Goal: Transaction & Acquisition: Purchase product/service

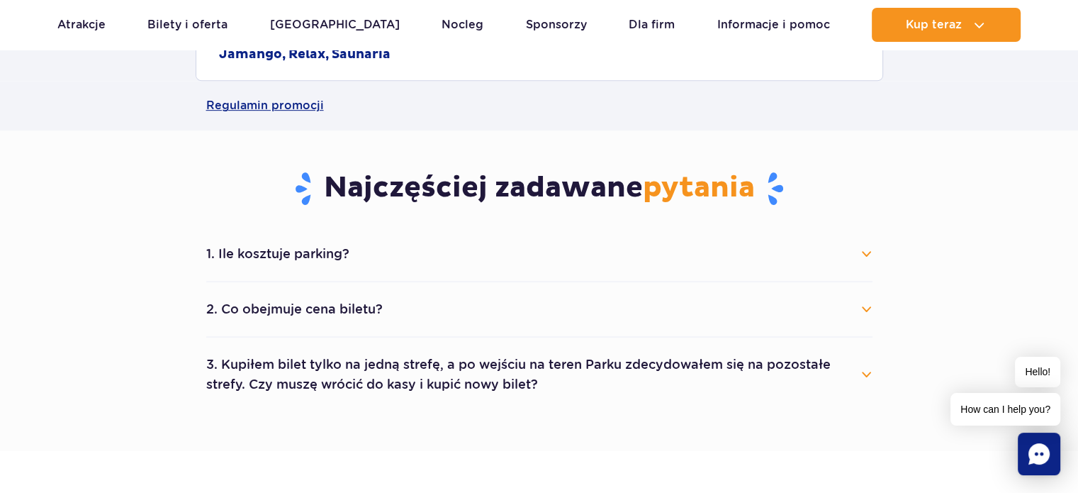
scroll to position [671, 0]
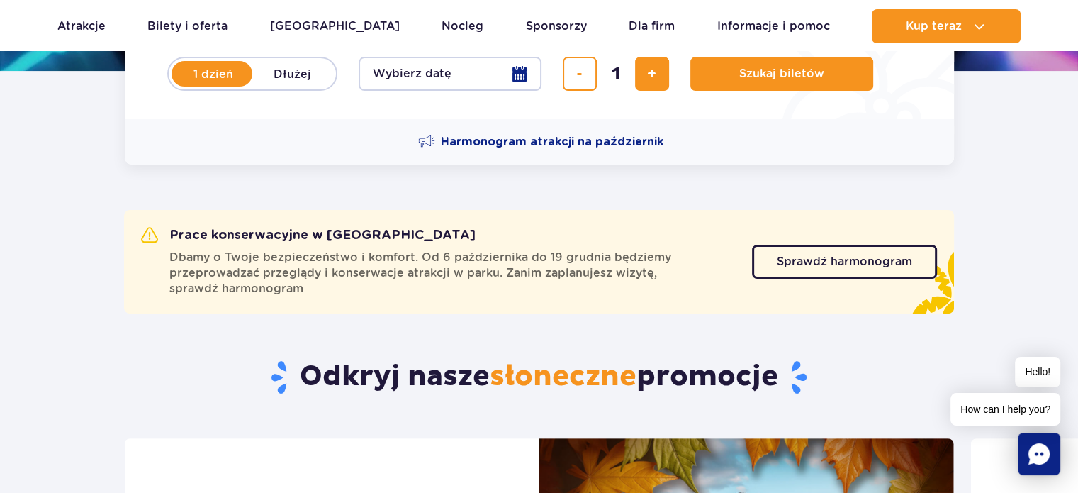
scroll to position [176, 0]
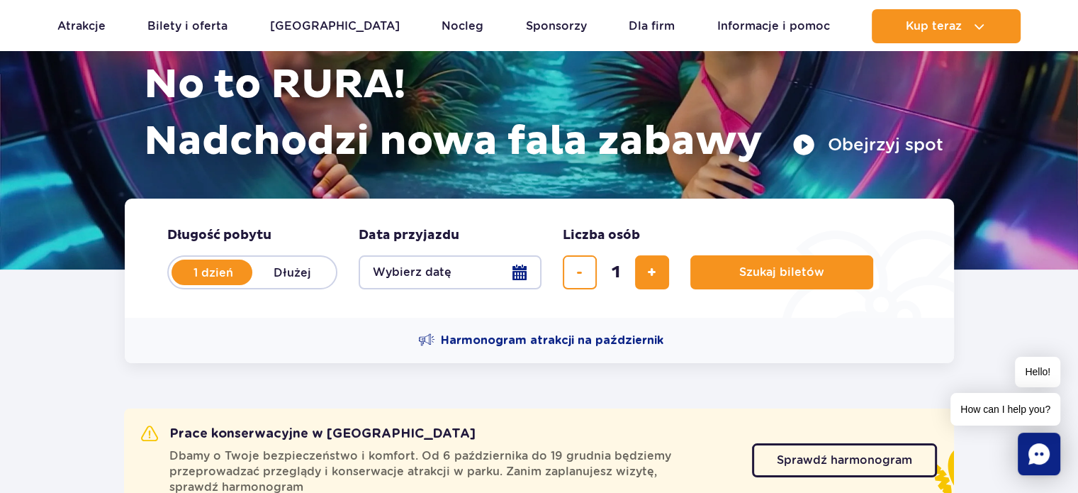
click at [486, 279] on button "Wybierz datę" at bounding box center [450, 272] width 183 height 34
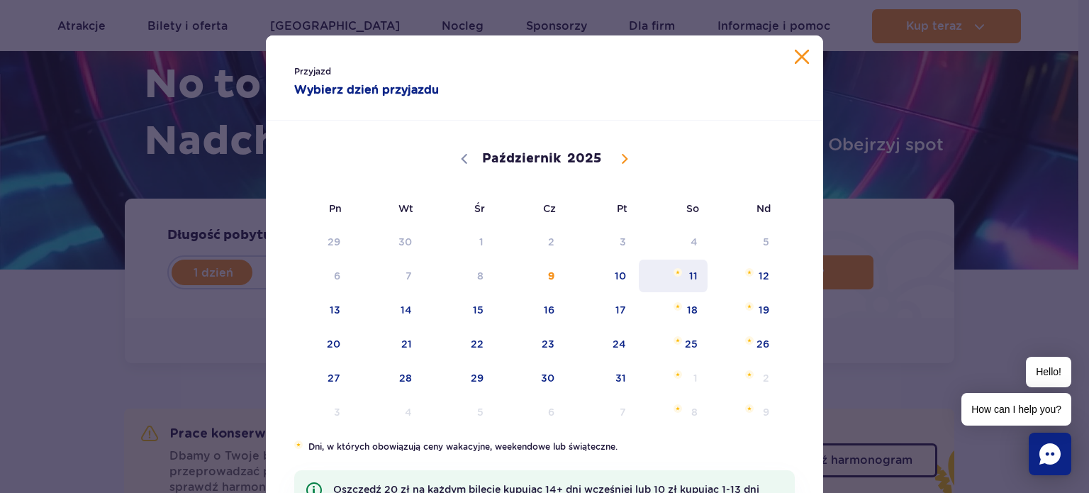
click at [686, 274] on span "11" at bounding box center [673, 275] width 72 height 33
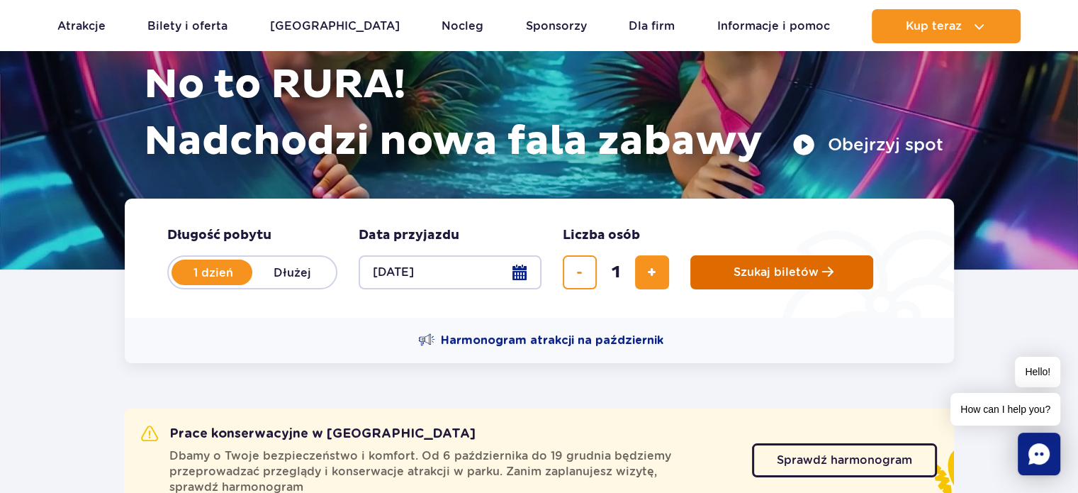
click at [720, 265] on button "Szukaj biletów" at bounding box center [781, 272] width 183 height 34
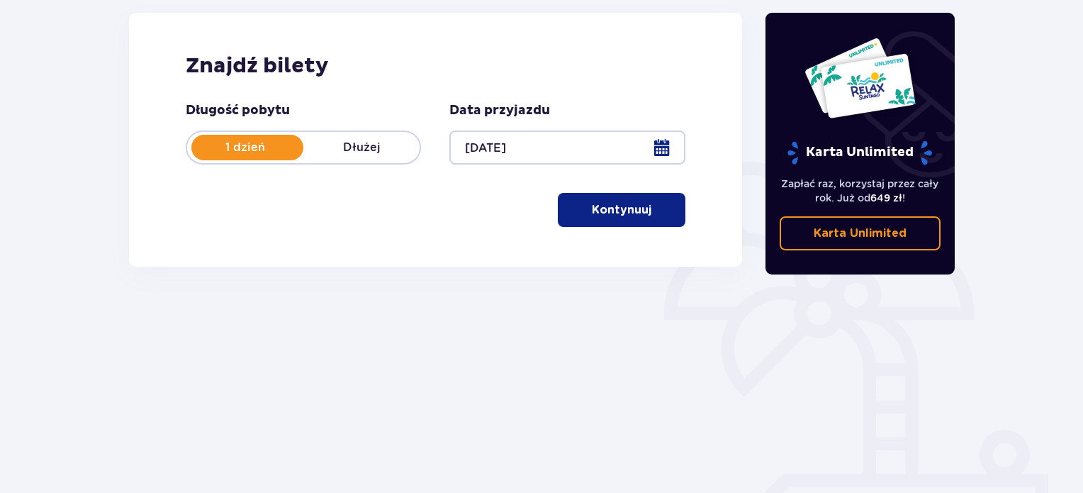
scroll to position [193, 0]
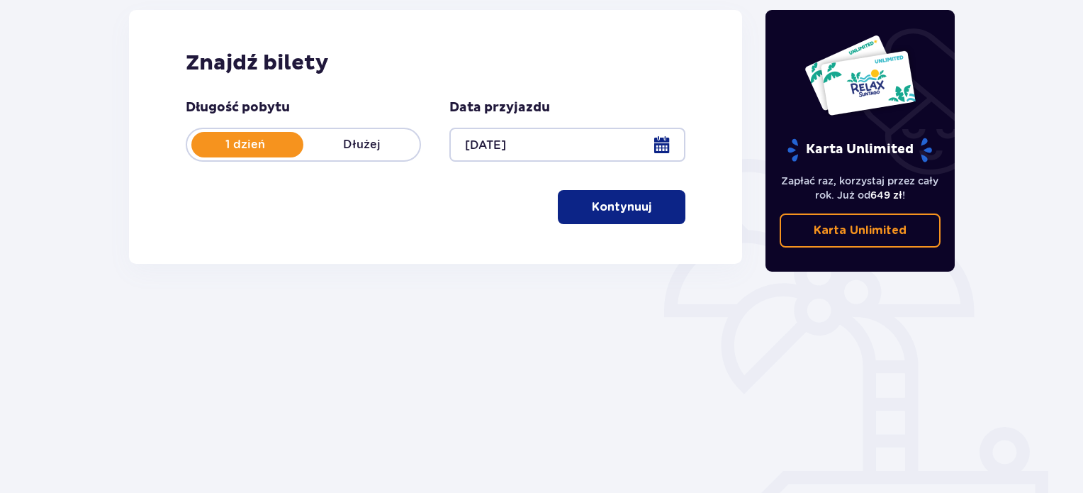
click at [627, 215] on button "Kontynuuj" at bounding box center [622, 207] width 128 height 34
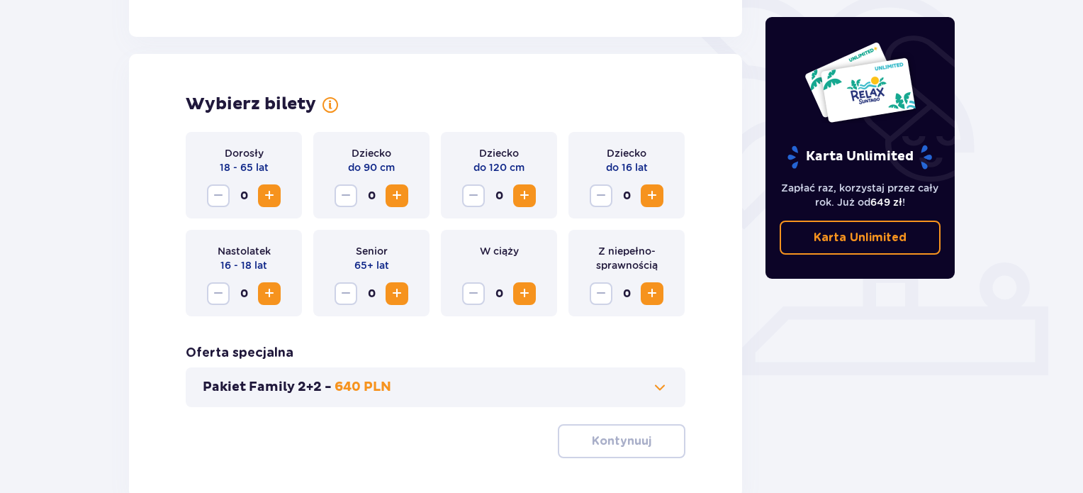
scroll to position [394, 0]
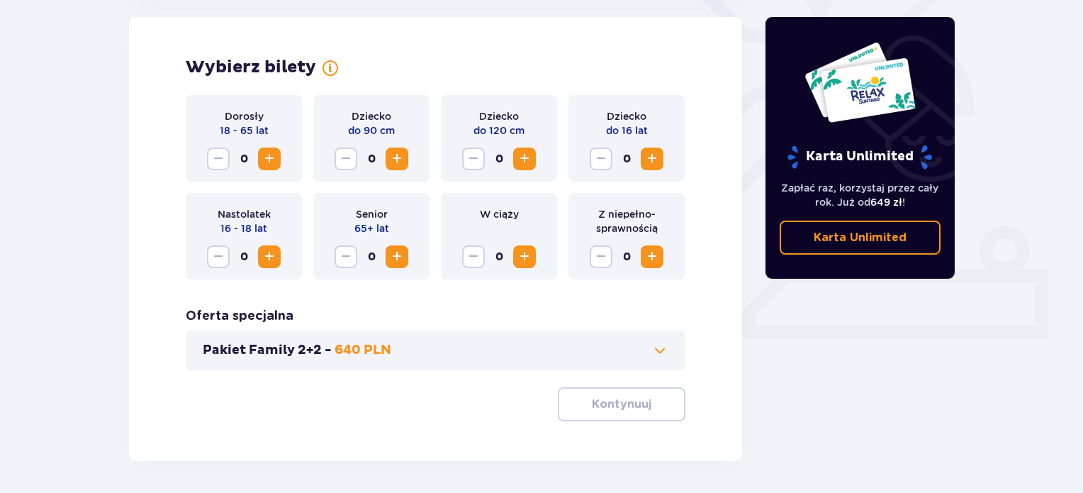
click at [267, 158] on span "Zwiększ" at bounding box center [269, 158] width 17 height 17
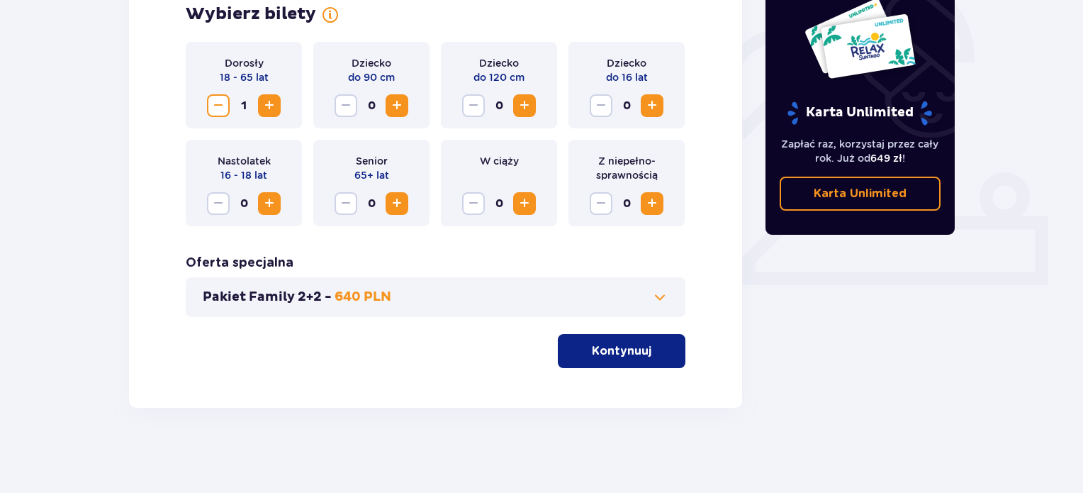
click at [634, 351] on p "Kontynuuj" at bounding box center [622, 351] width 60 height 16
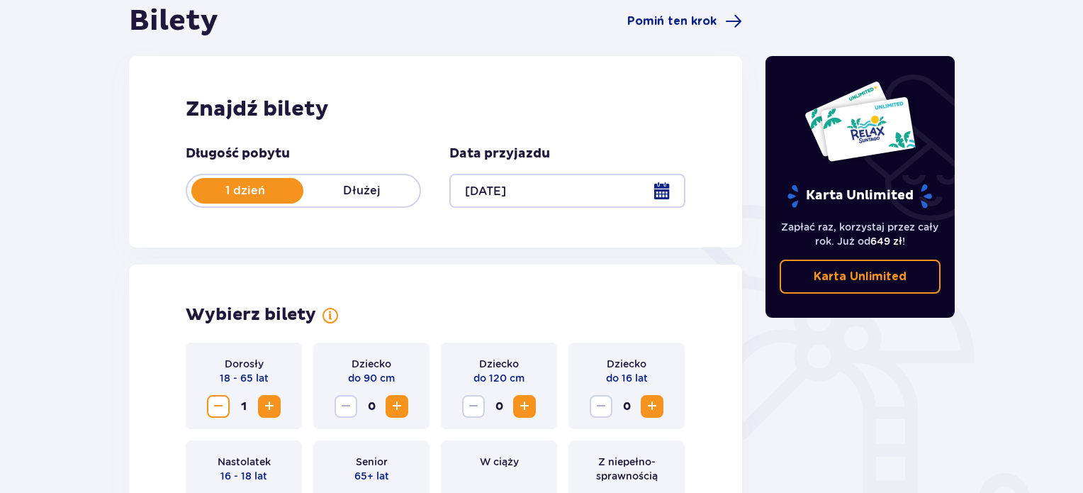
scroll to position [0, 0]
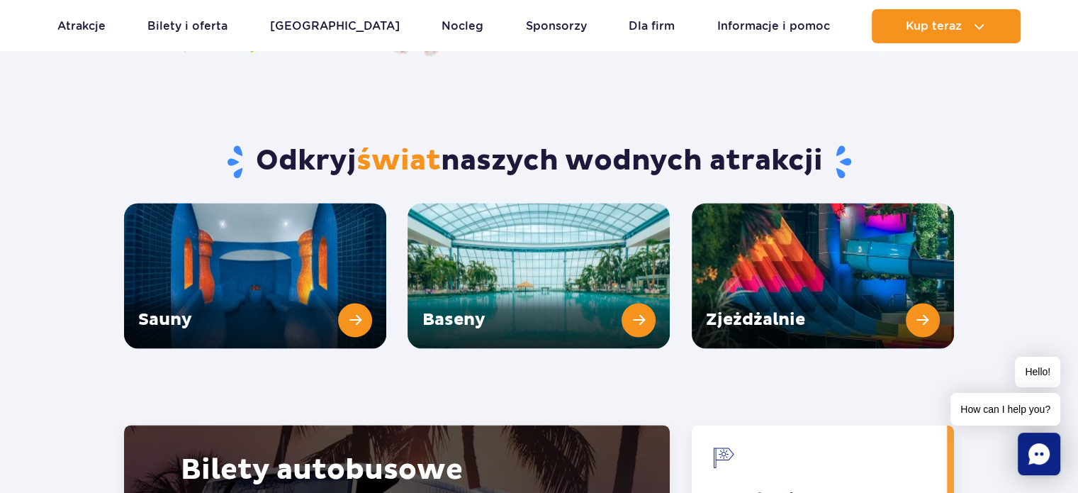
scroll to position [1873, 0]
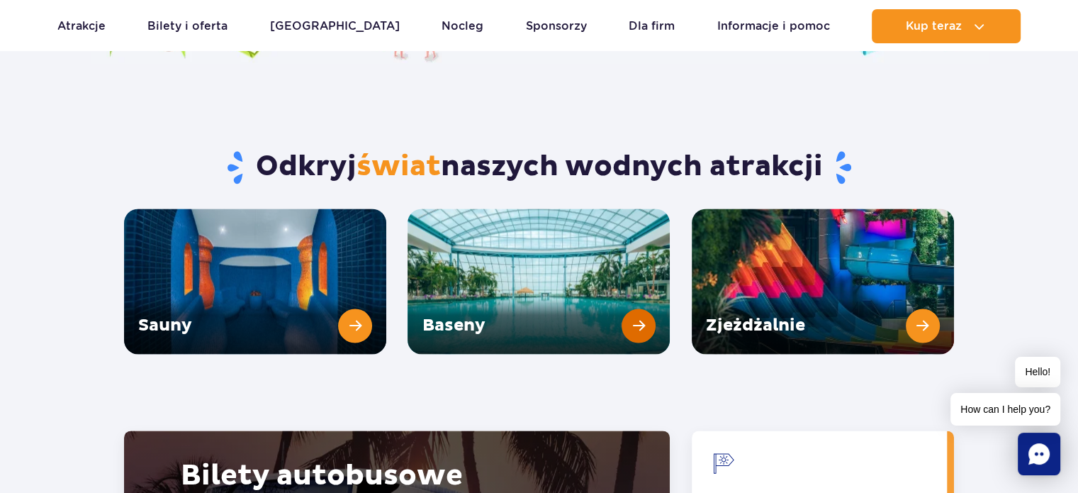
click at [632, 284] on link "Baseny" at bounding box center [539, 280] width 262 height 145
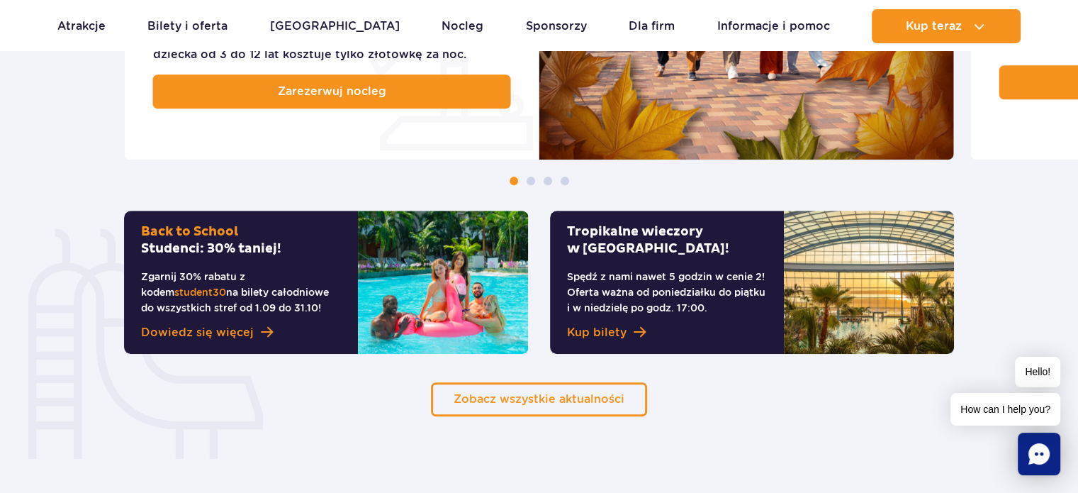
scroll to position [919, 0]
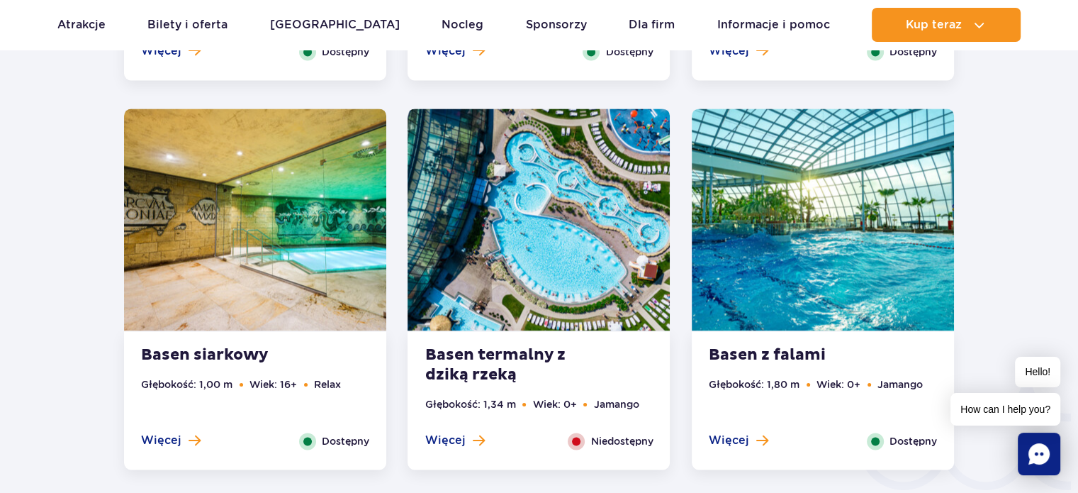
scroll to position [2070, 0]
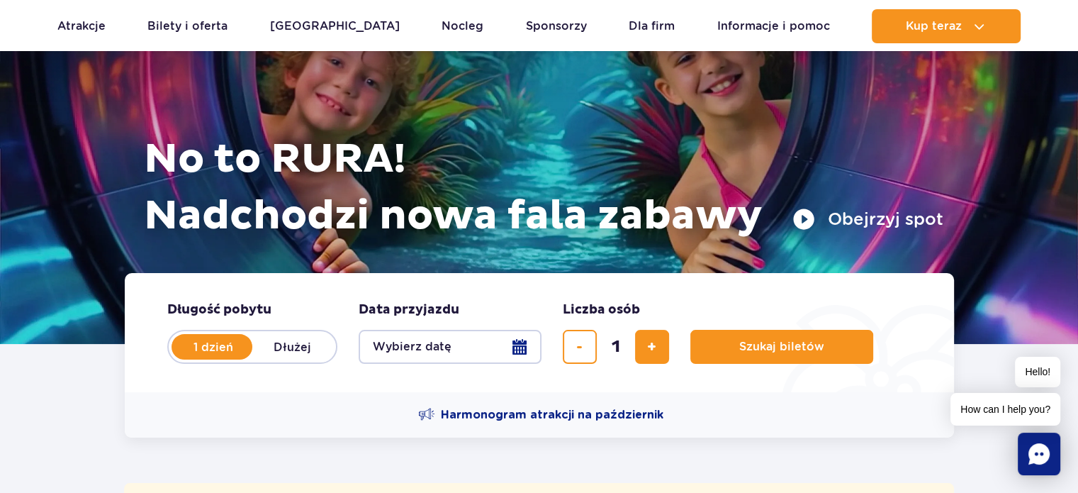
scroll to position [102, 0]
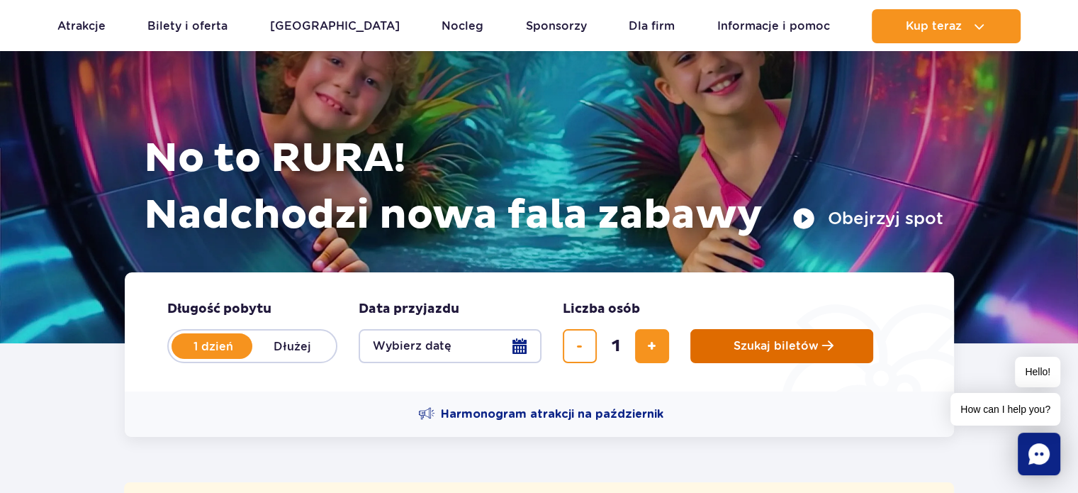
click at [732, 342] on button "Szukaj biletów" at bounding box center [781, 346] width 183 height 34
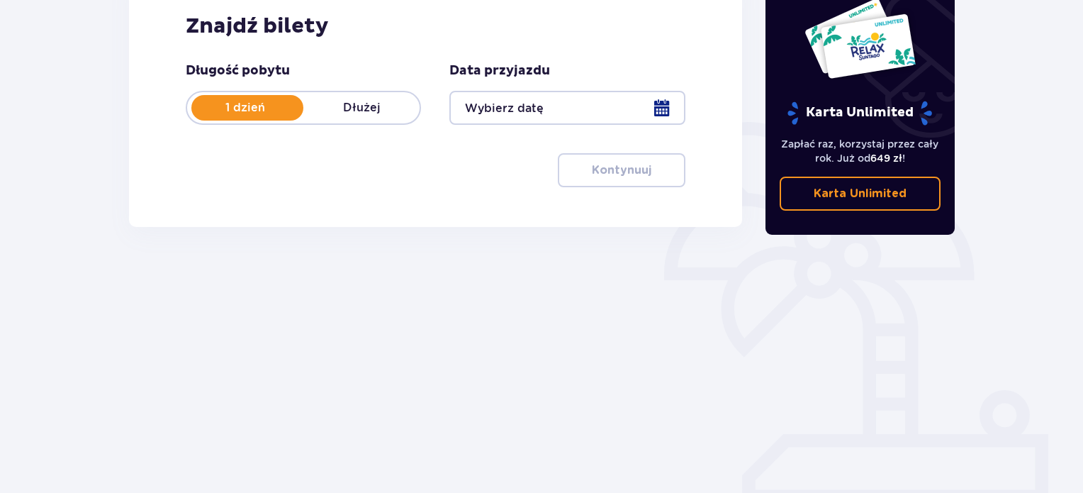
click at [501, 111] on div at bounding box center [566, 108] width 235 height 34
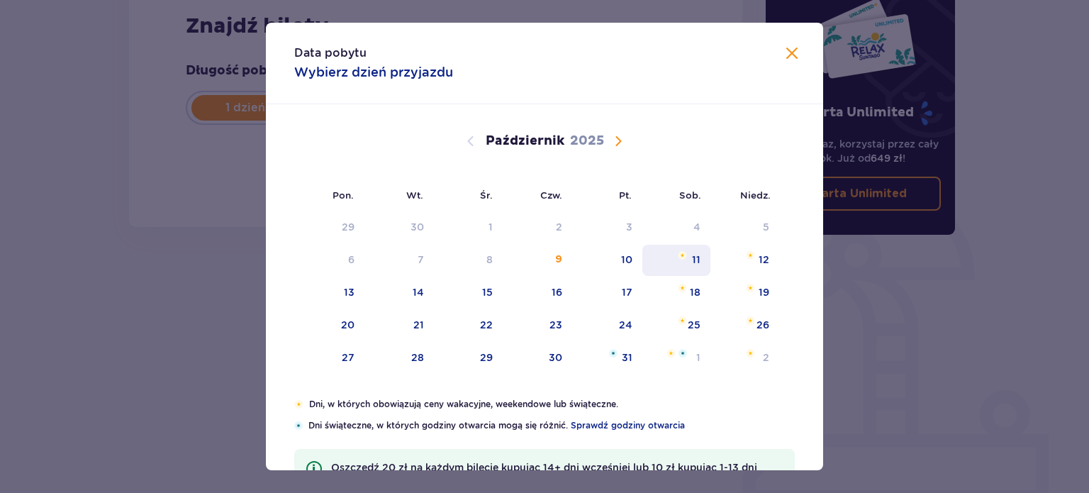
click at [695, 265] on div "11" at bounding box center [696, 259] width 9 height 14
type input "11.10.25"
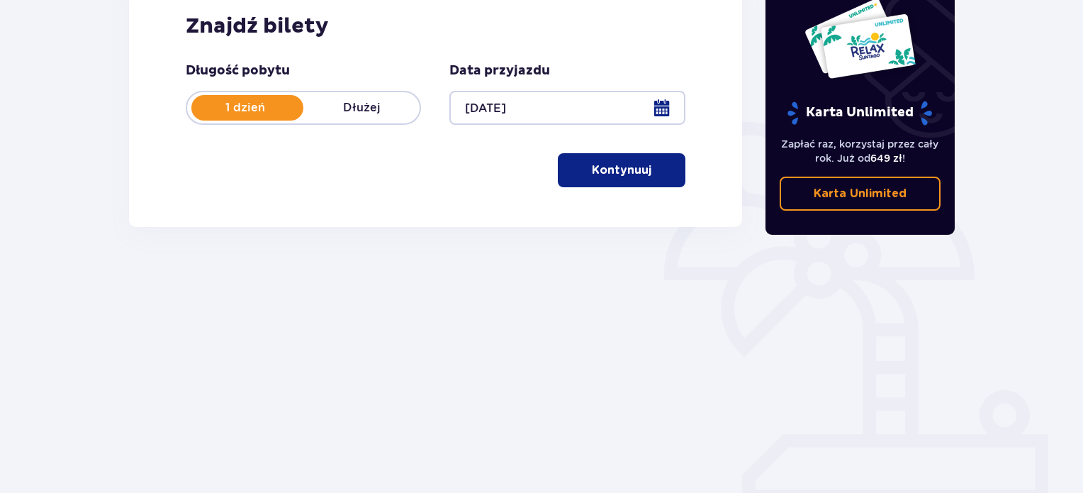
click at [792, 53] on div "Karta Unlimited" at bounding box center [859, 61] width 147 height 128
click at [622, 169] on p "Kontynuuj" at bounding box center [622, 170] width 60 height 16
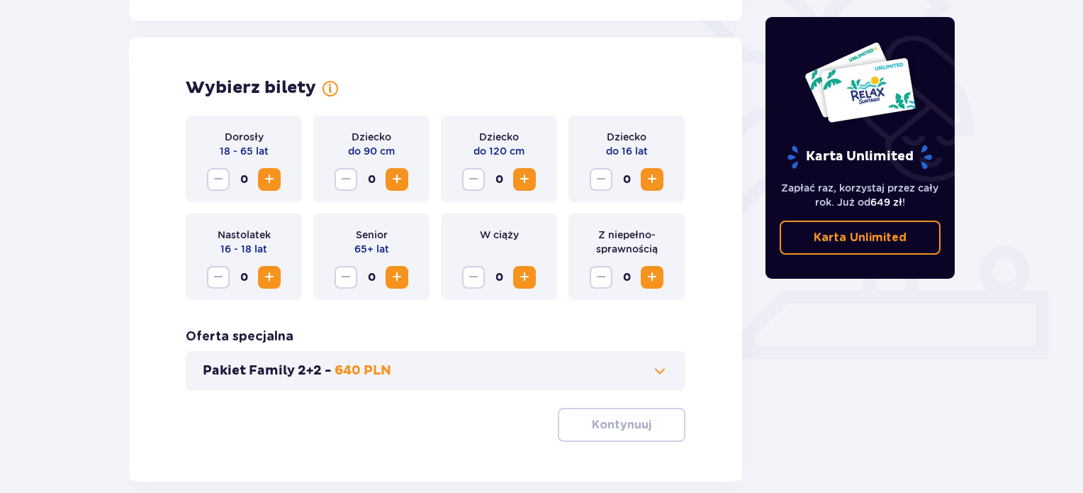
scroll to position [394, 0]
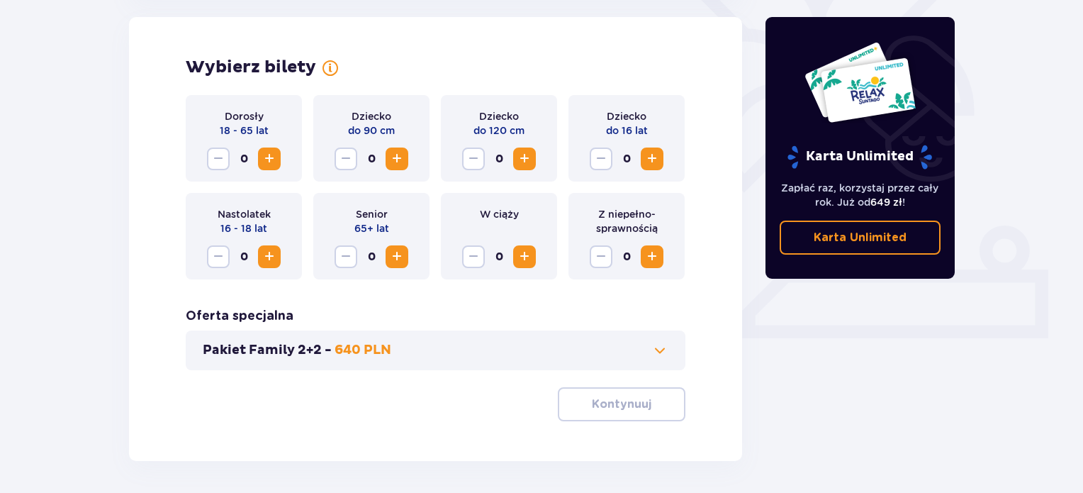
click at [272, 162] on span "Zwiększ" at bounding box center [269, 158] width 17 height 17
click at [592, 403] on p "Kontynuuj" at bounding box center [622, 404] width 60 height 16
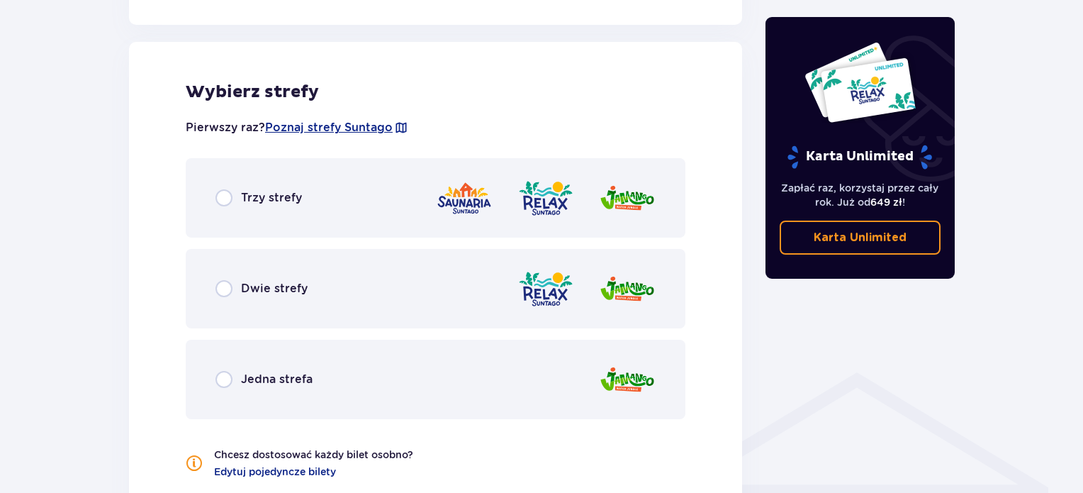
scroll to position [787, 0]
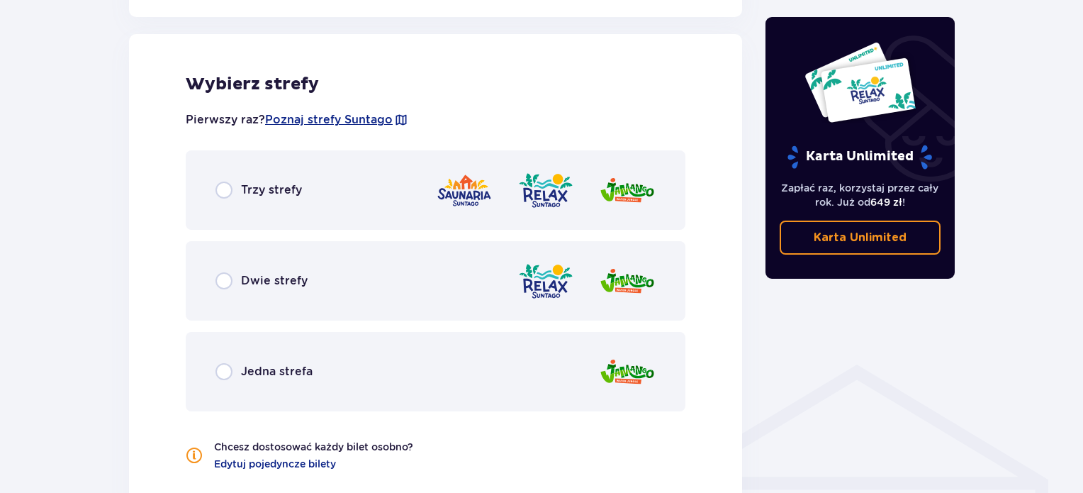
click at [220, 192] on input "radio" at bounding box center [223, 189] width 17 height 17
radio input "true"
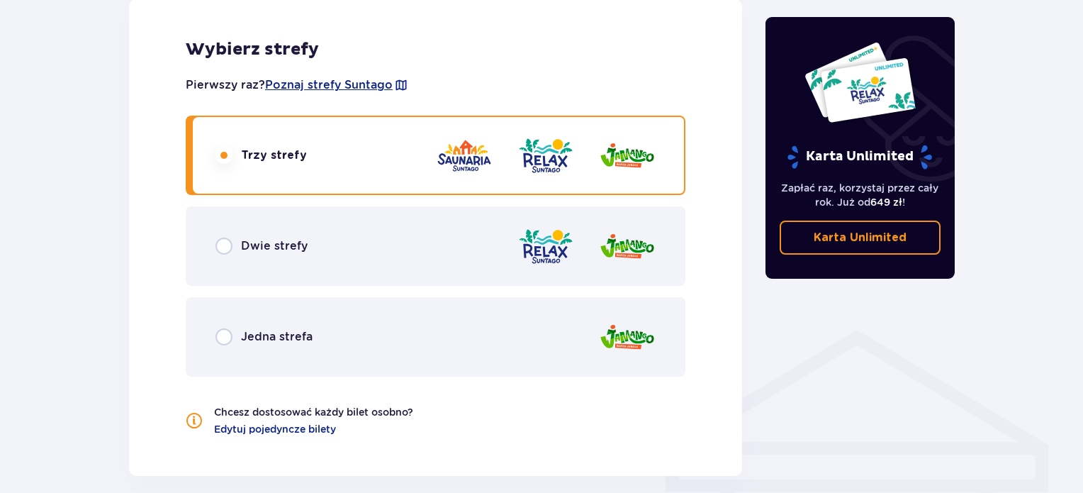
scroll to position [793, 0]
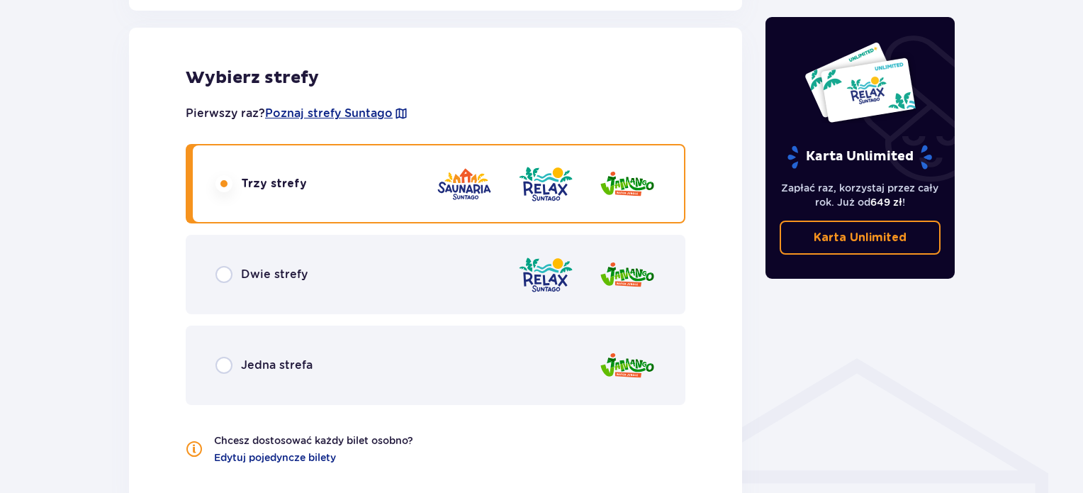
click at [228, 266] on input "radio" at bounding box center [223, 274] width 17 height 17
radio input "true"
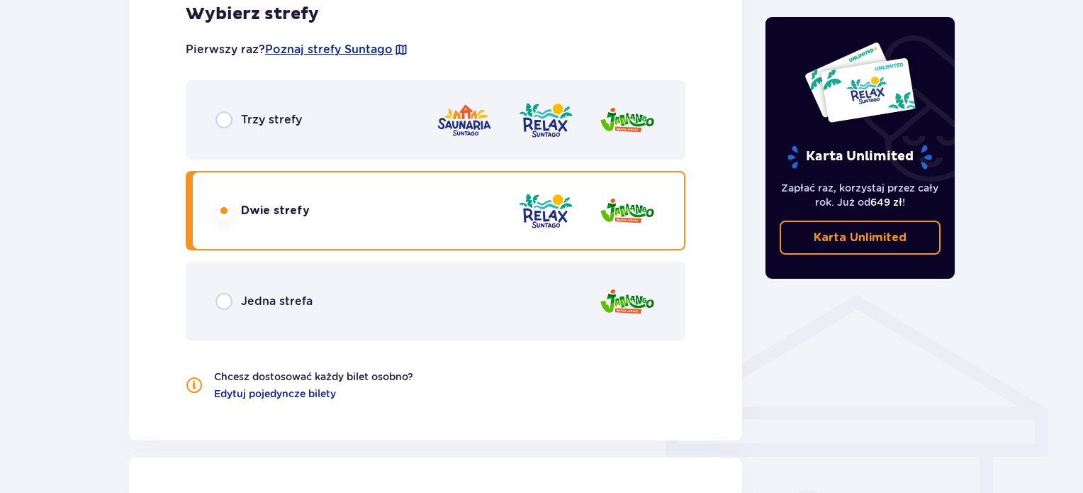
scroll to position [855, 0]
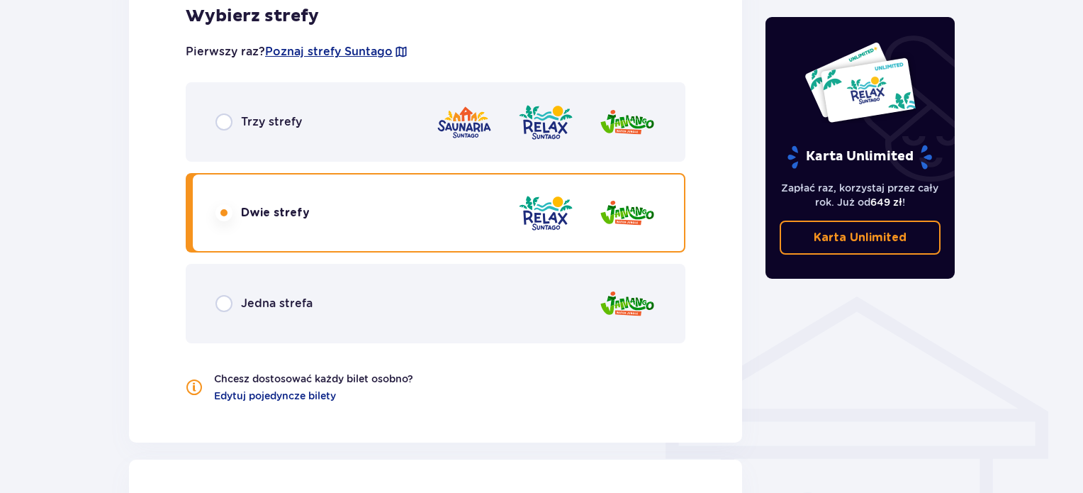
click at [230, 303] on input "radio" at bounding box center [223, 303] width 17 height 17
radio input "true"
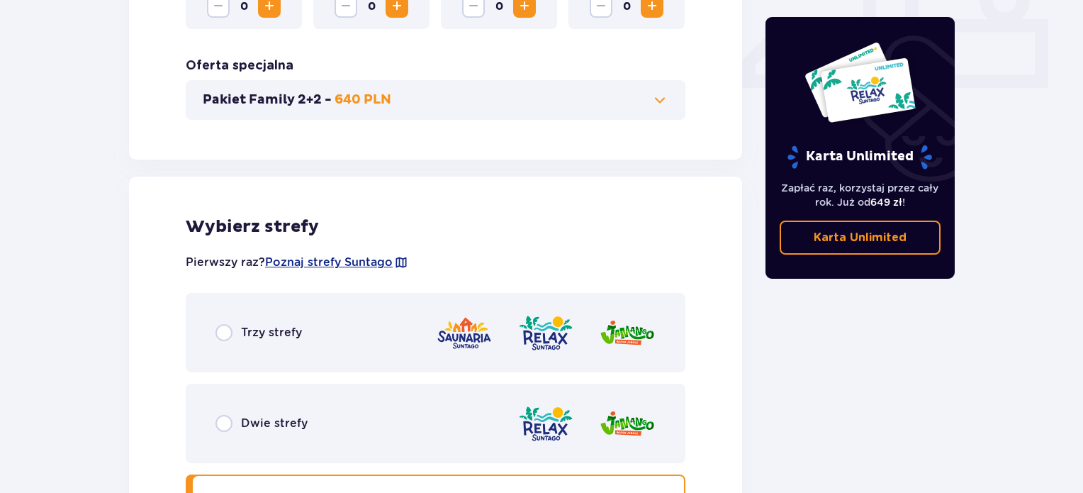
scroll to position [863, 0]
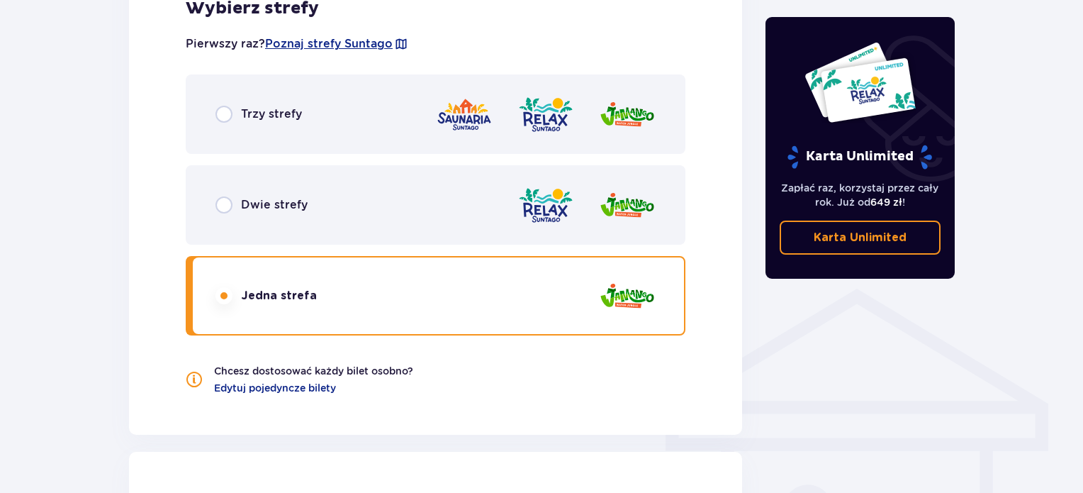
click at [225, 135] on div "Trzy strefy" at bounding box center [436, 113] width 500 height 79
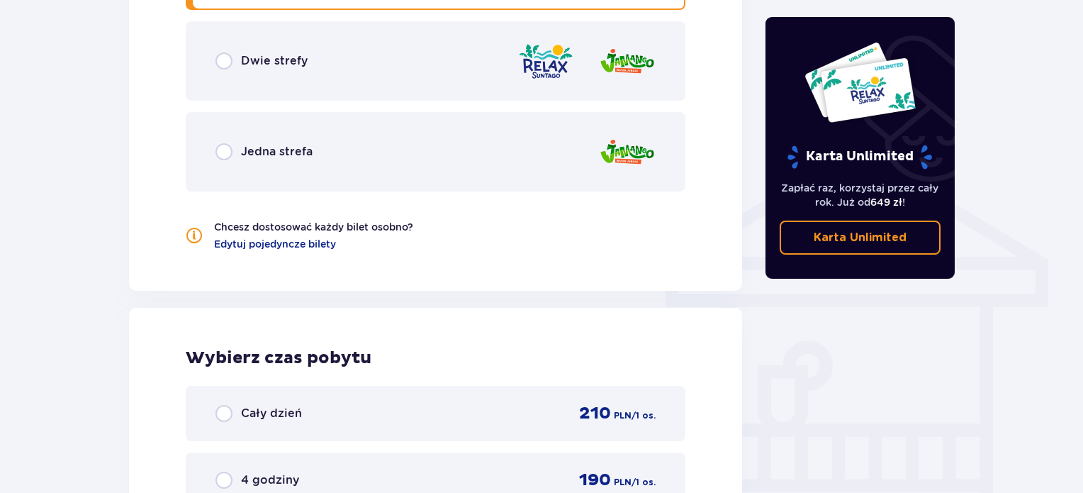
scroll to position [1004, 0]
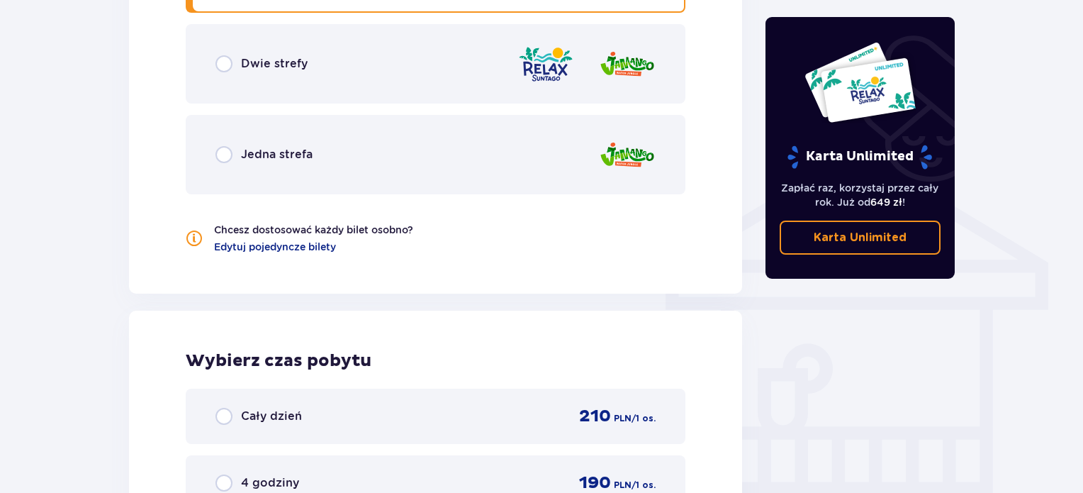
click at [221, 70] on input "radio" at bounding box center [223, 63] width 17 height 17
radio input "true"
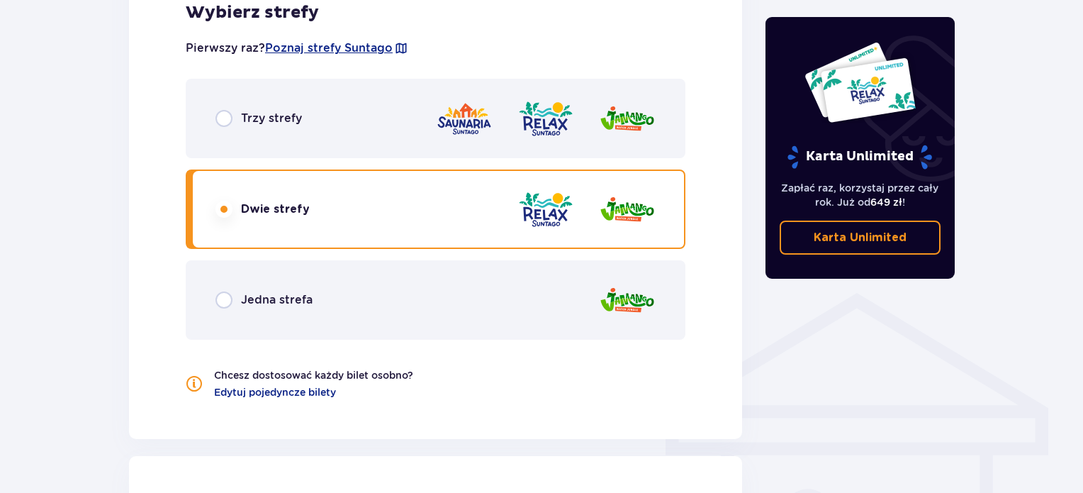
scroll to position [855, 0]
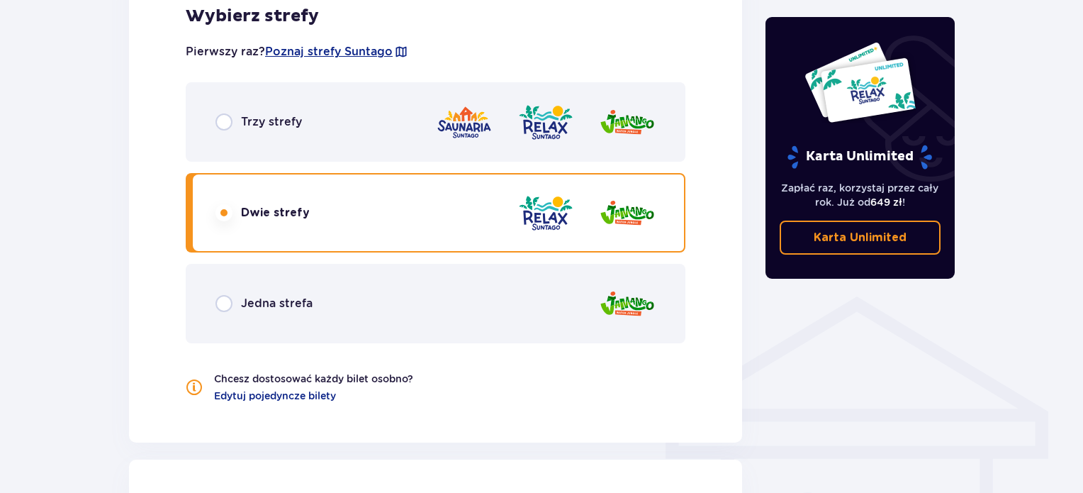
click at [227, 137] on div "Trzy strefy" at bounding box center [436, 121] width 500 height 79
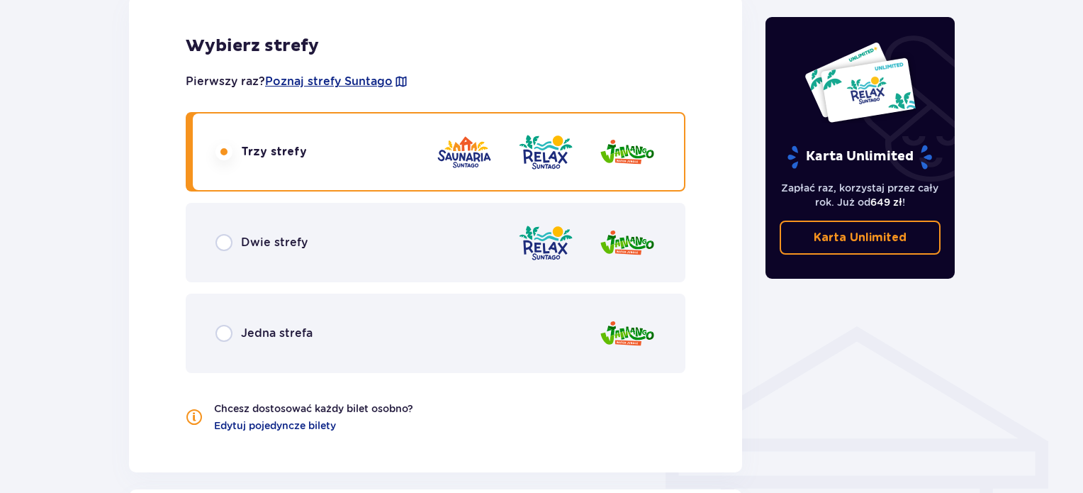
scroll to position [820, 0]
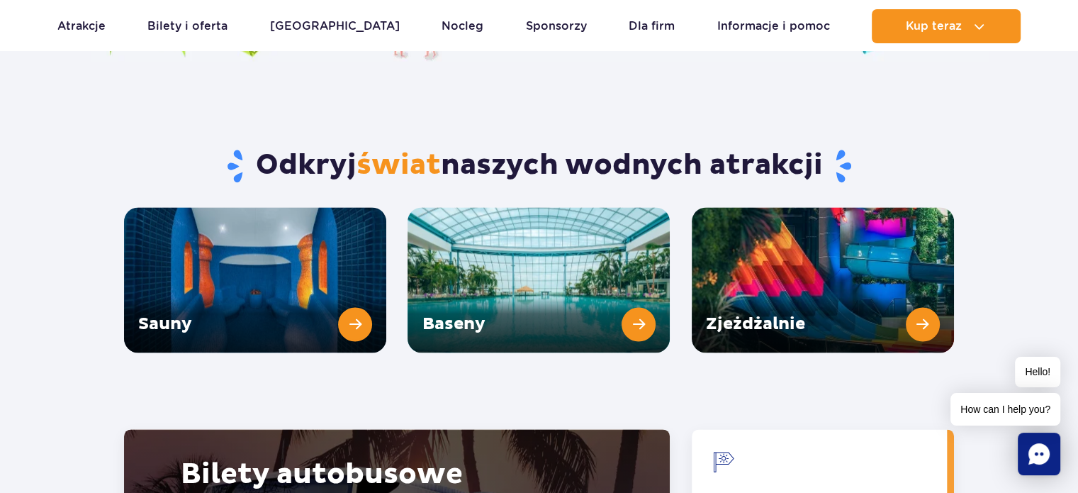
scroll to position [1864, 0]
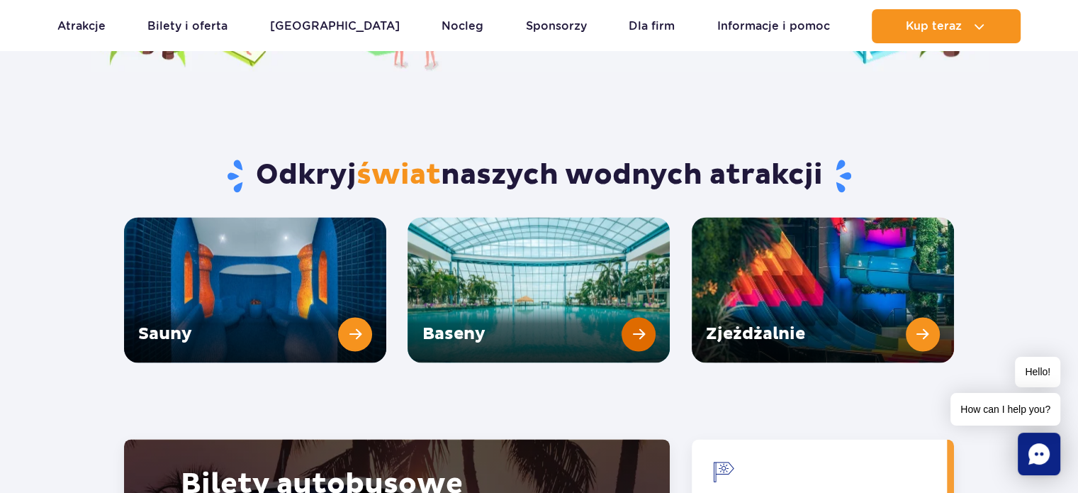
click at [649, 303] on link "Baseny" at bounding box center [539, 289] width 262 height 145
click at [822, 266] on link "Zjeżdżalnie" at bounding box center [823, 289] width 262 height 145
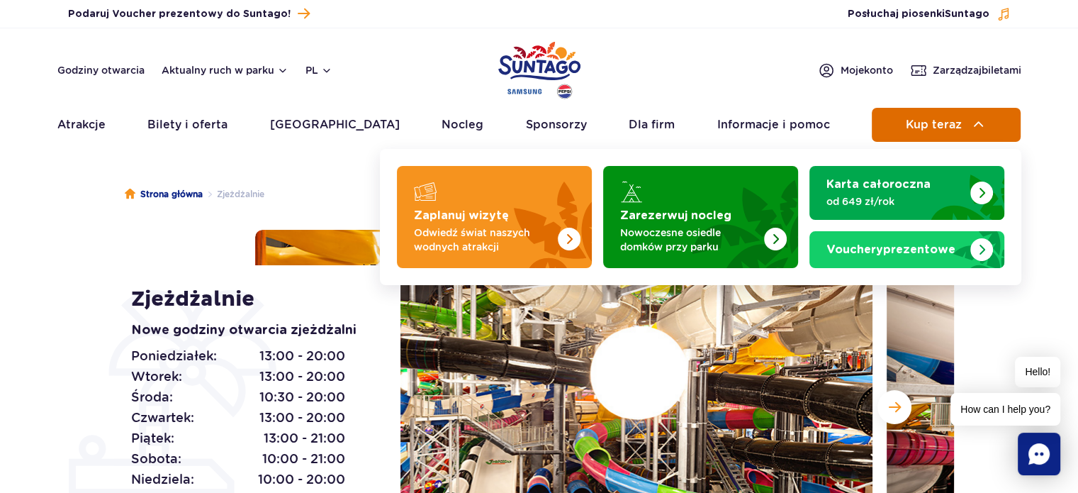
click at [901, 116] on button "Kup teraz" at bounding box center [946, 125] width 149 height 34
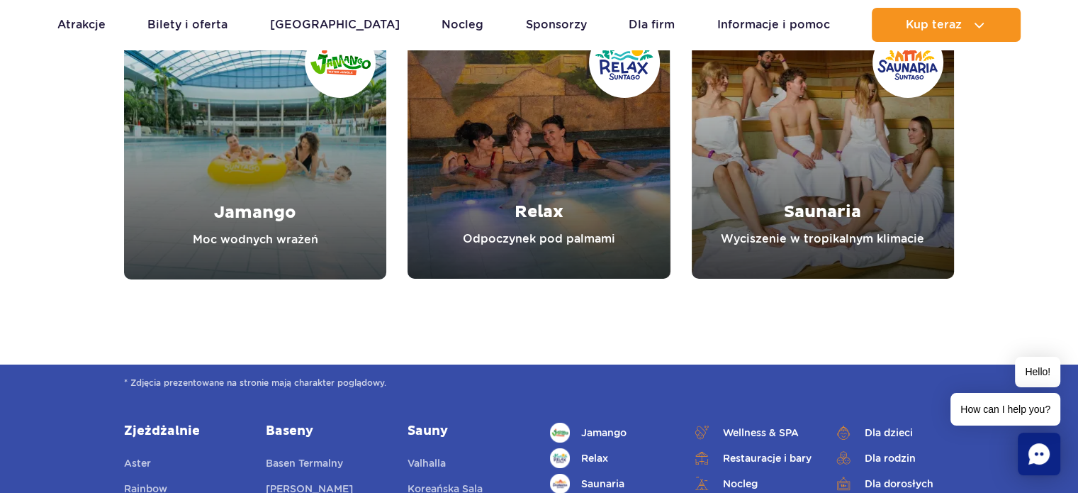
scroll to position [5080, 0]
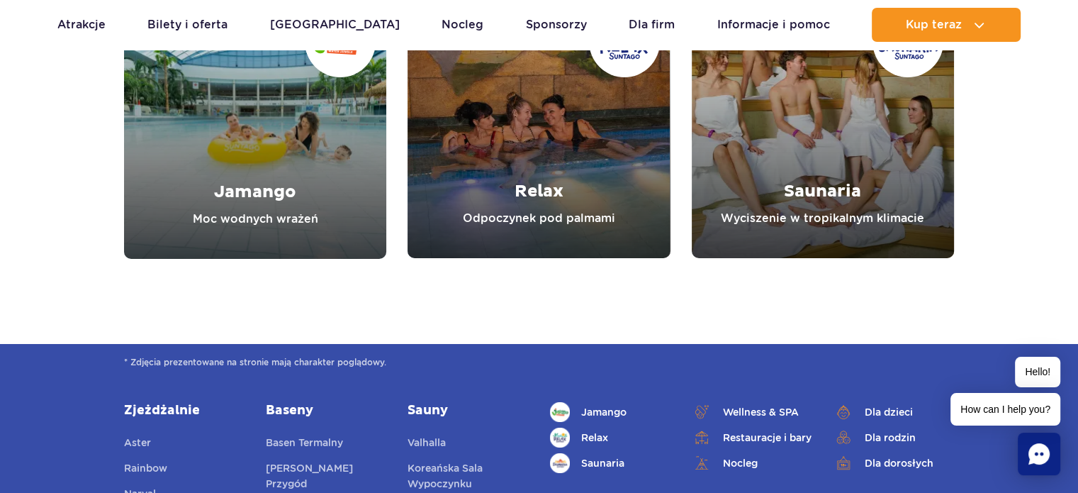
click at [812, 152] on link "Saunaria" at bounding box center [823, 127] width 262 height 262
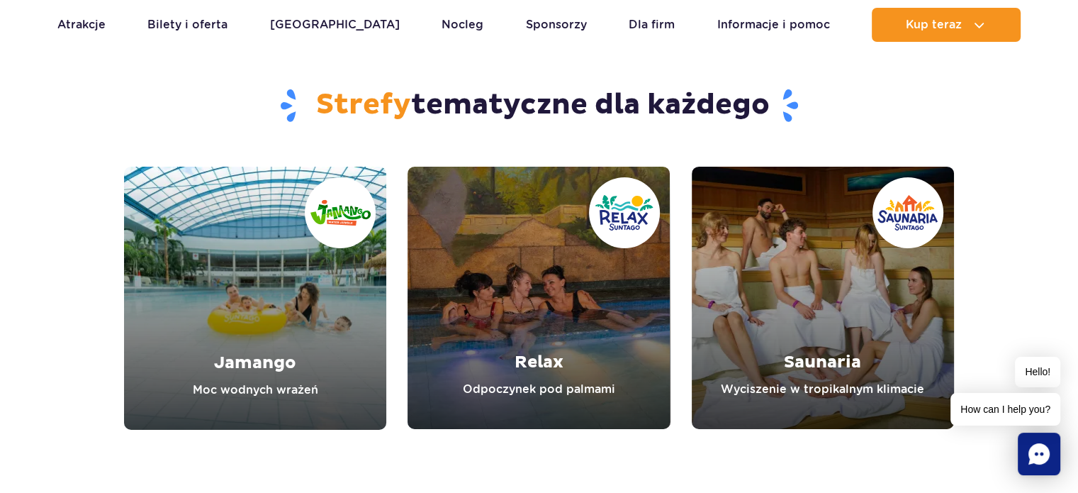
scroll to position [4927, 0]
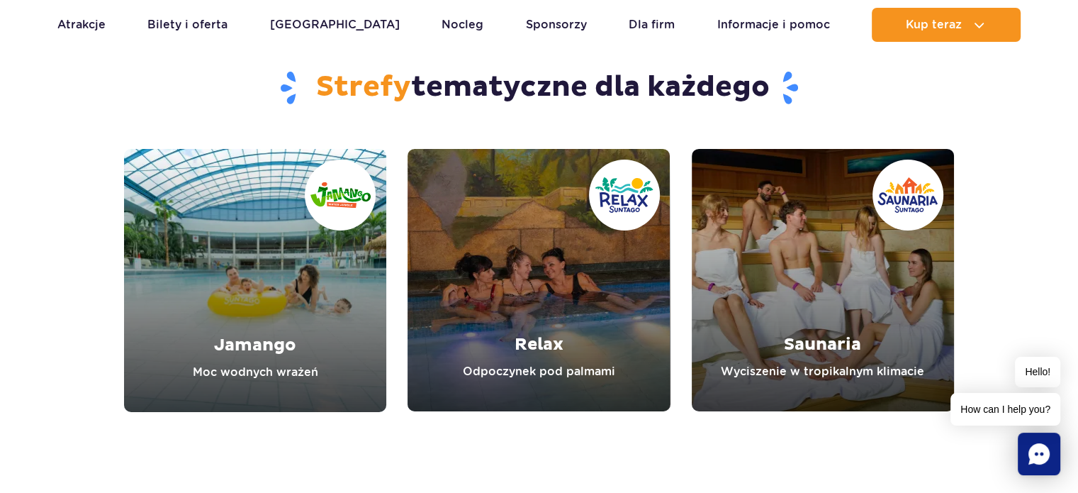
click at [562, 311] on link "Relax" at bounding box center [539, 280] width 262 height 262
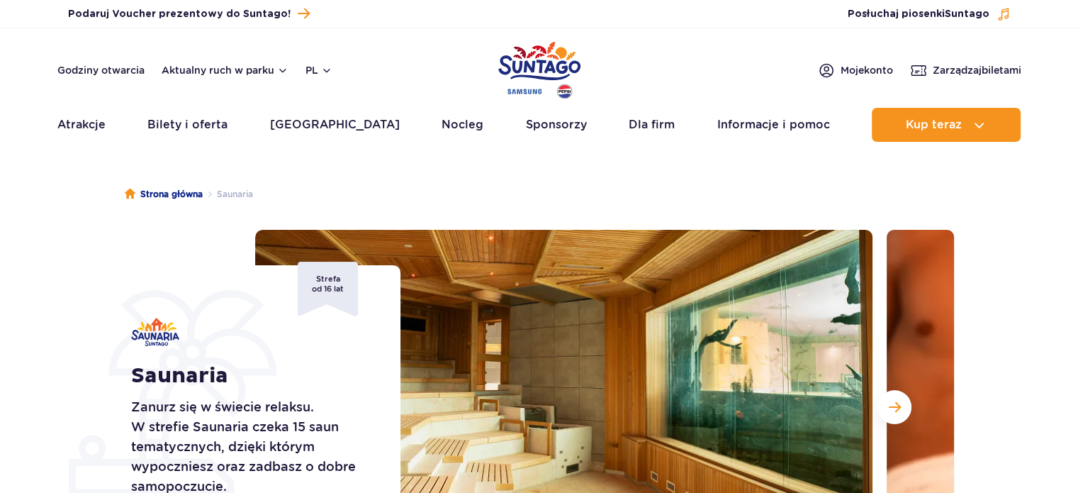
click at [436, 144] on header "Godziny otwarcia Aktualny ruch w parku pl PL EN UA Moje konto Zarządzaj biletam…" at bounding box center [539, 88] width 1078 height 121
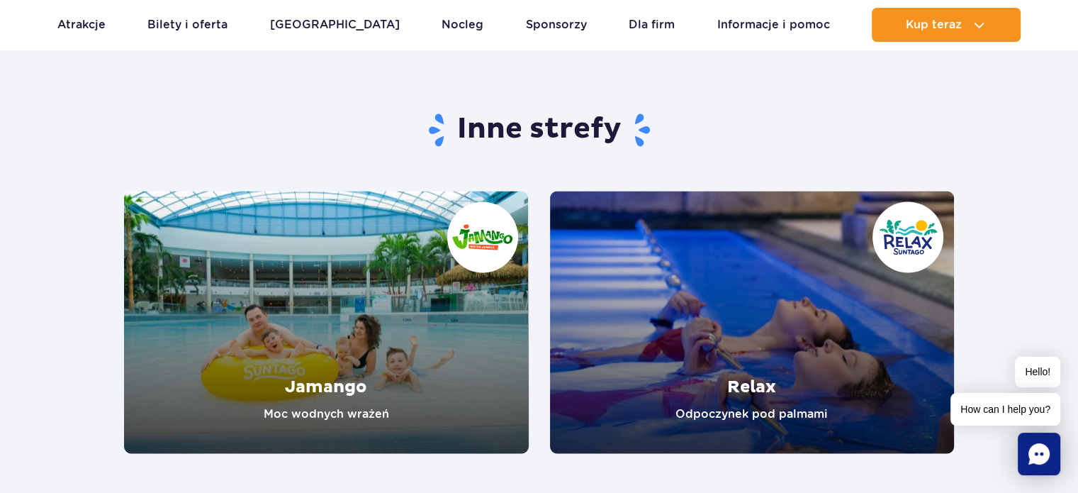
scroll to position [2487, 0]
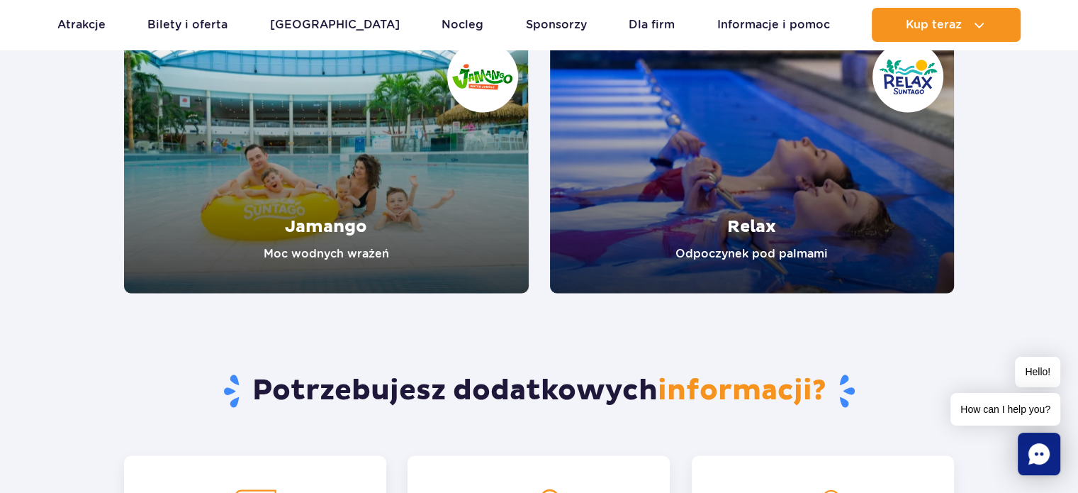
click at [682, 184] on link "Relax" at bounding box center [752, 161] width 405 height 262
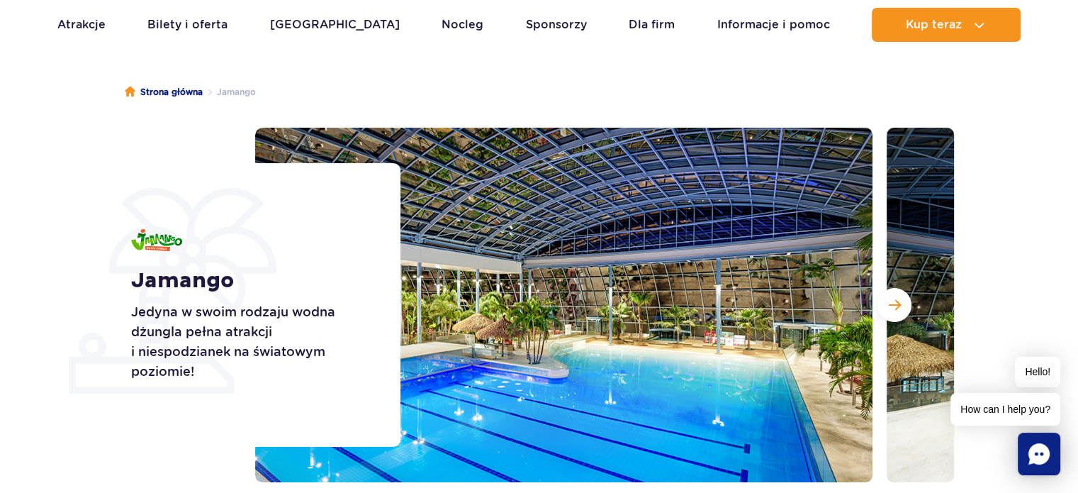
scroll to position [99, 0]
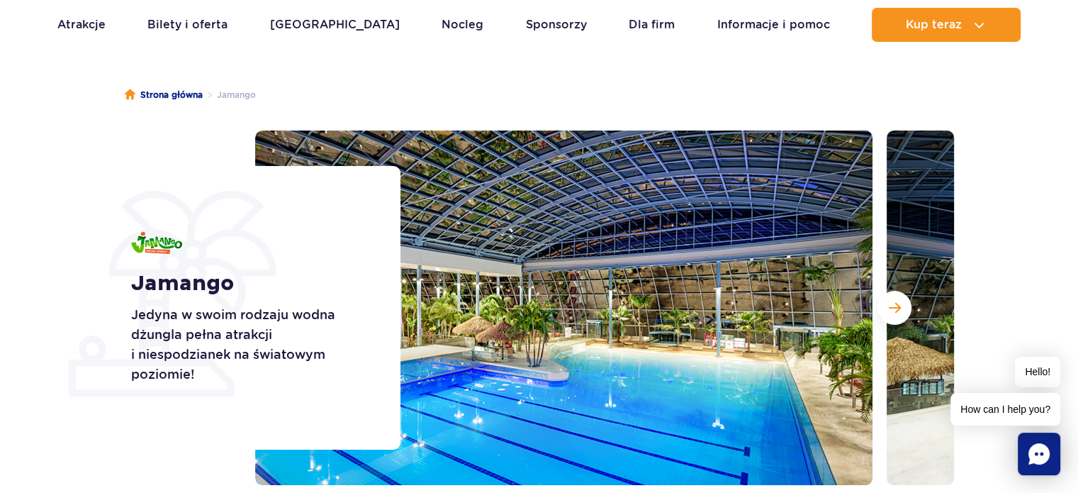
click at [360, 110] on ul "Strona główna [GEOGRAPHIC_DATA]" at bounding box center [539, 95] width 829 height 71
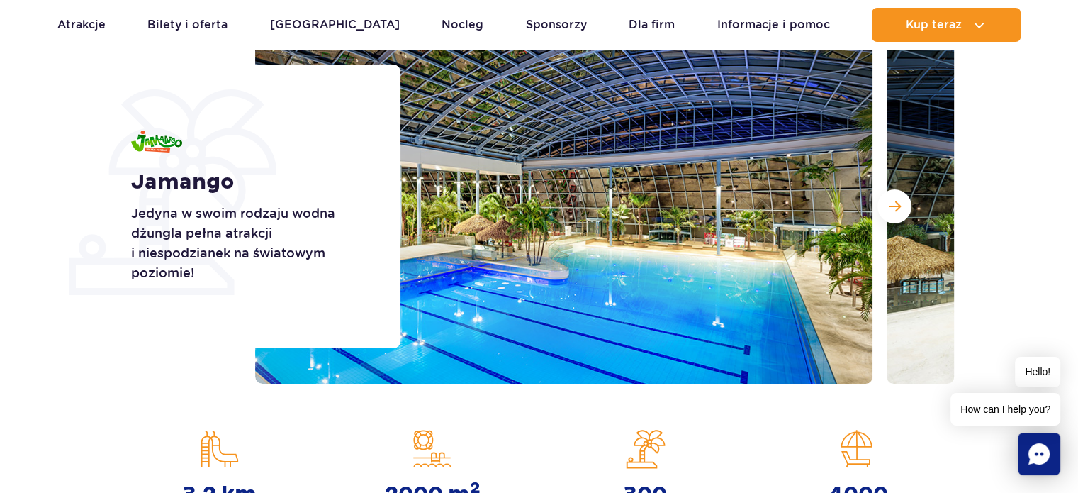
scroll to position [203, 0]
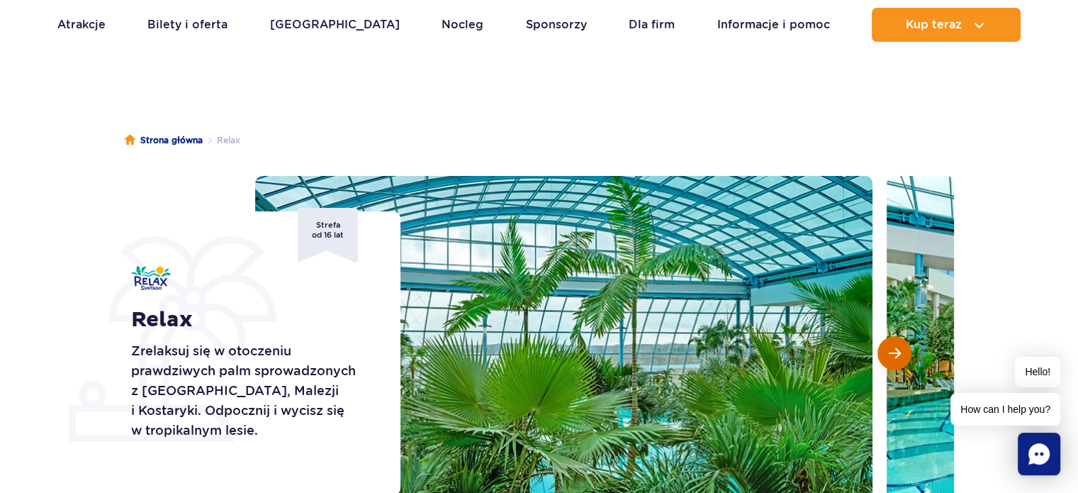
click at [890, 347] on span "Następny slajd" at bounding box center [895, 353] width 12 height 13
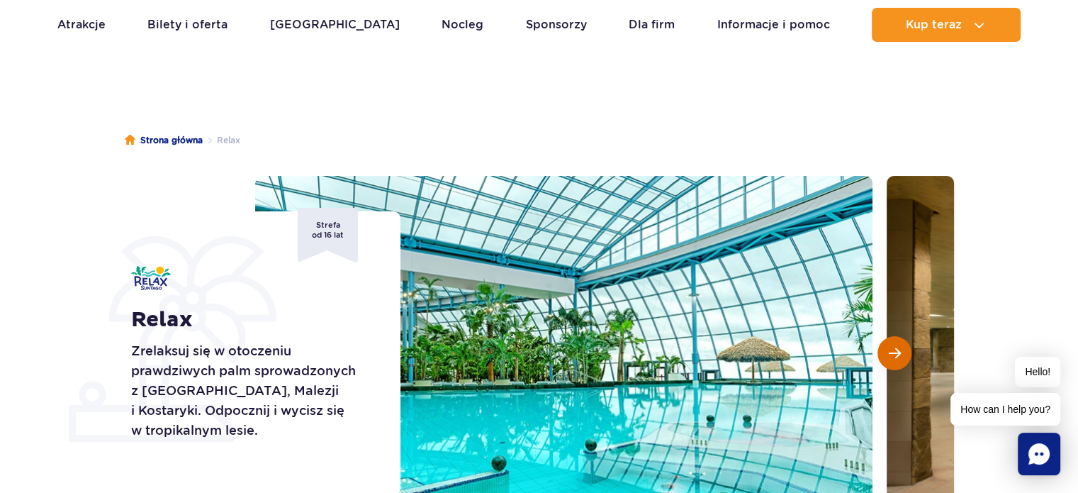
click at [890, 347] on span "Następny slajd" at bounding box center [895, 353] width 12 height 13
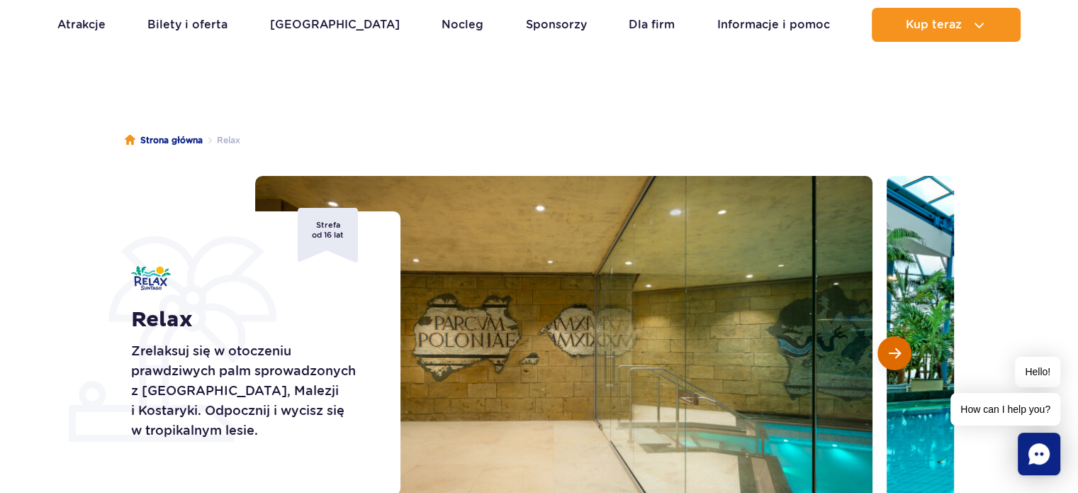
click at [890, 347] on span "Następny slajd" at bounding box center [895, 353] width 12 height 13
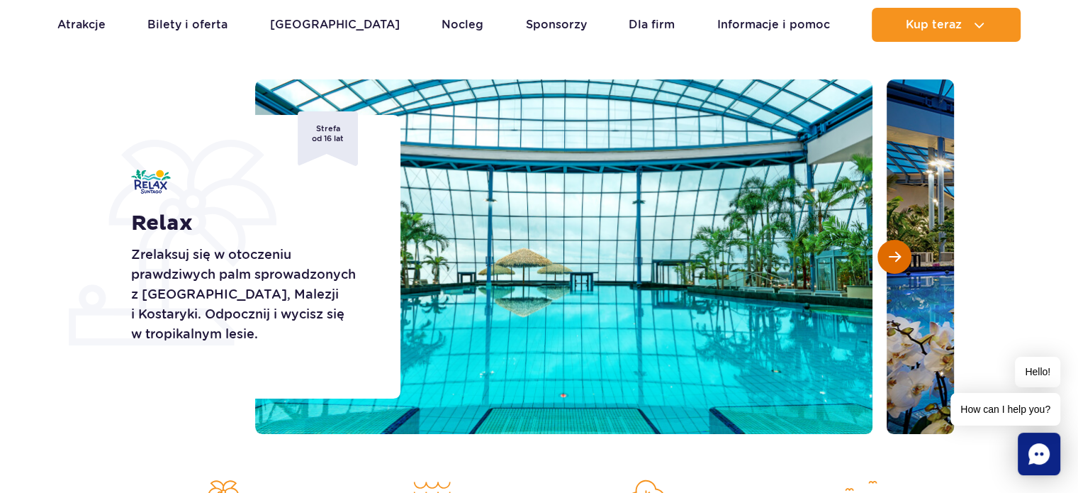
scroll to position [150, 0]
click at [898, 263] on button "Następny slajd" at bounding box center [895, 257] width 34 height 34
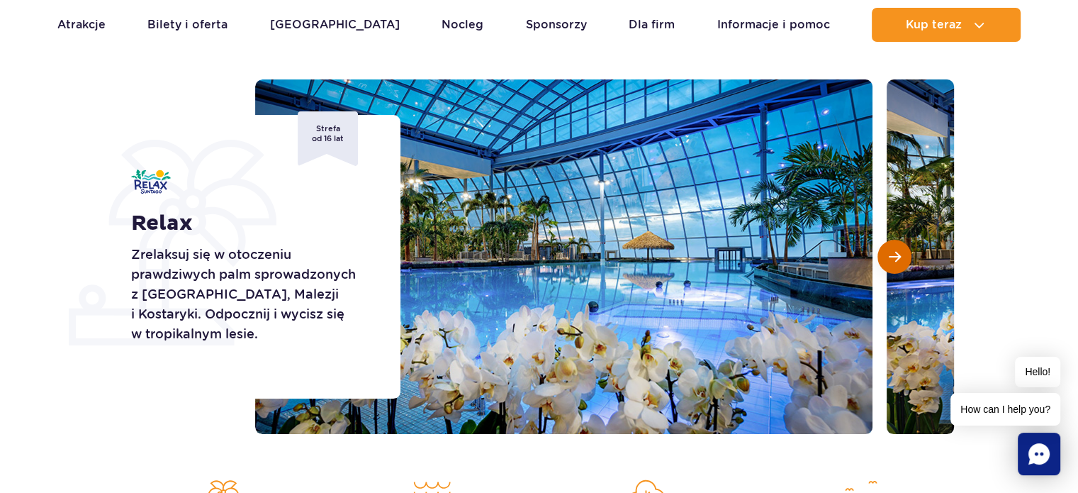
click at [898, 263] on button "Następny slajd" at bounding box center [895, 257] width 34 height 34
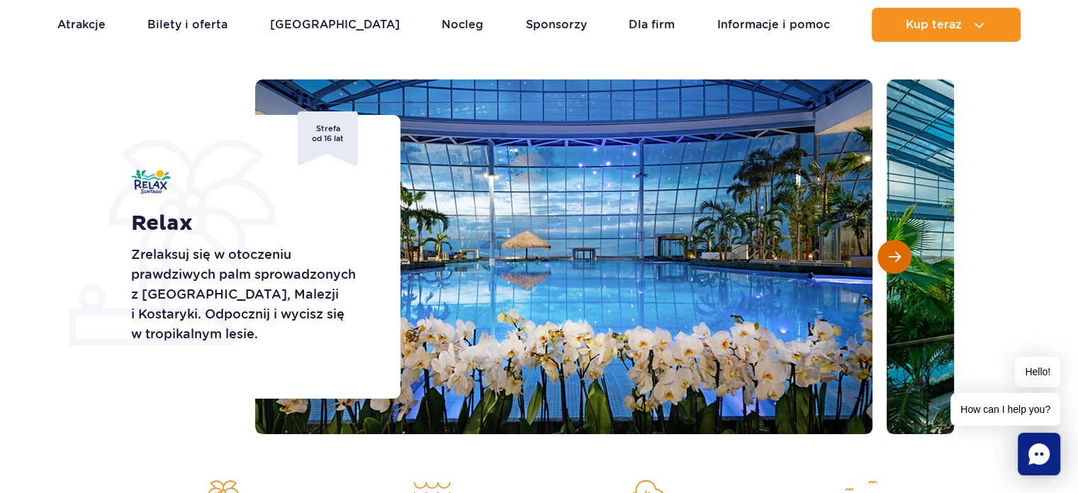
click at [898, 263] on button "Następny slajd" at bounding box center [895, 257] width 34 height 34
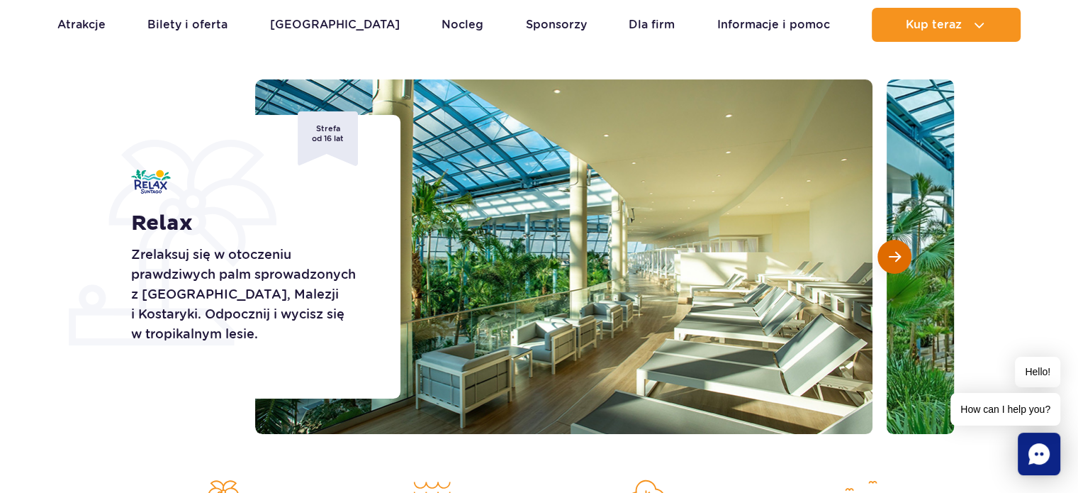
click at [898, 263] on button "Następny slajd" at bounding box center [895, 257] width 34 height 34
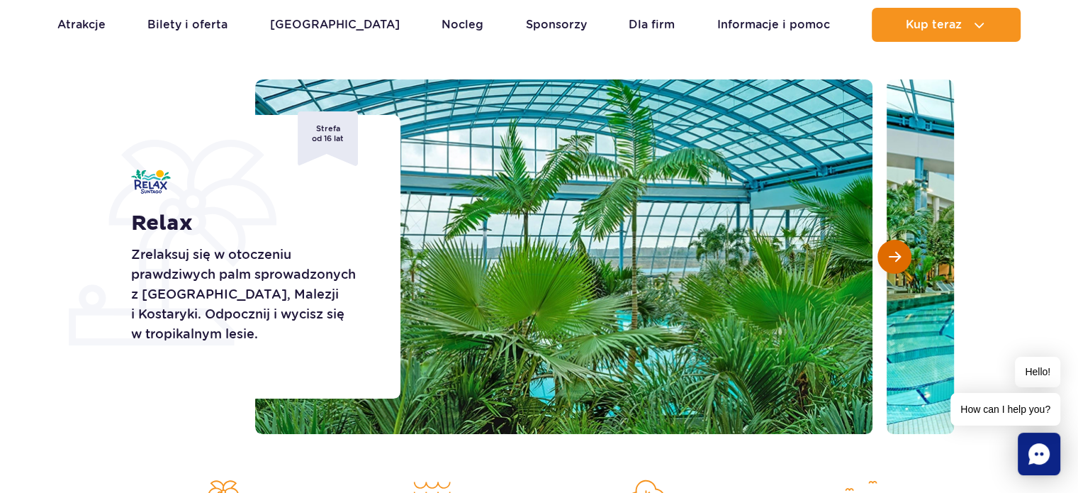
click at [898, 263] on button "Następny slajd" at bounding box center [895, 257] width 34 height 34
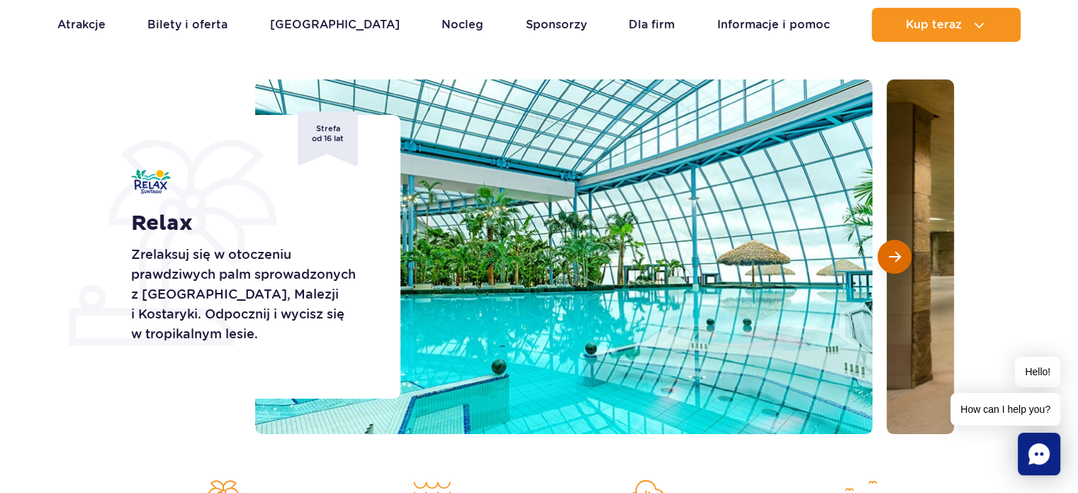
click at [898, 263] on button "Następny slajd" at bounding box center [895, 257] width 34 height 34
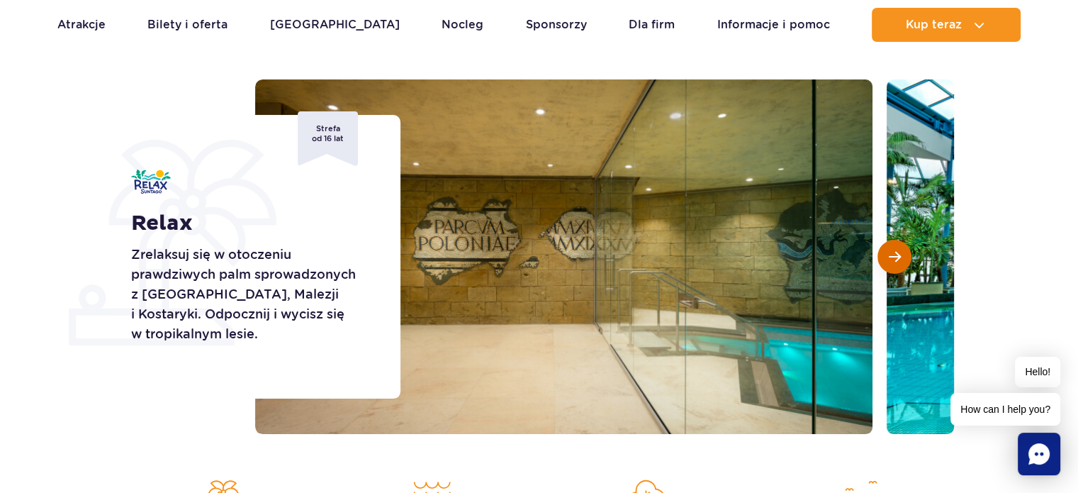
click at [898, 263] on button "Następny slajd" at bounding box center [895, 257] width 34 height 34
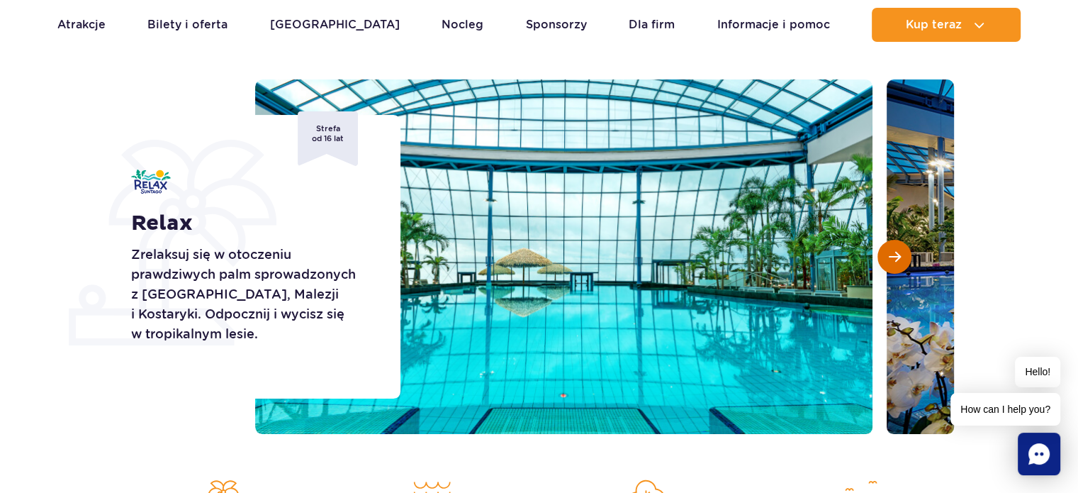
click at [898, 263] on button "Następny slajd" at bounding box center [895, 257] width 34 height 34
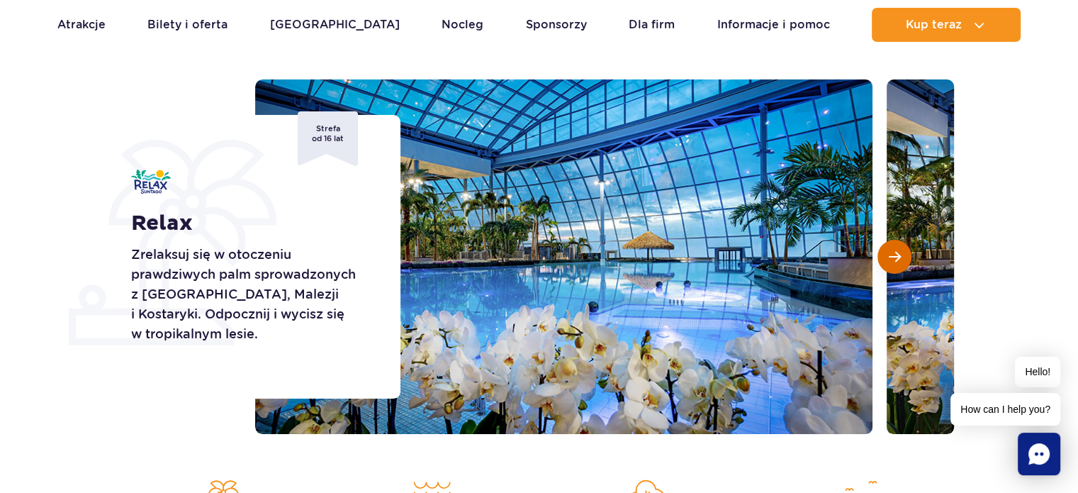
click at [898, 263] on button "Następny slajd" at bounding box center [895, 257] width 34 height 34
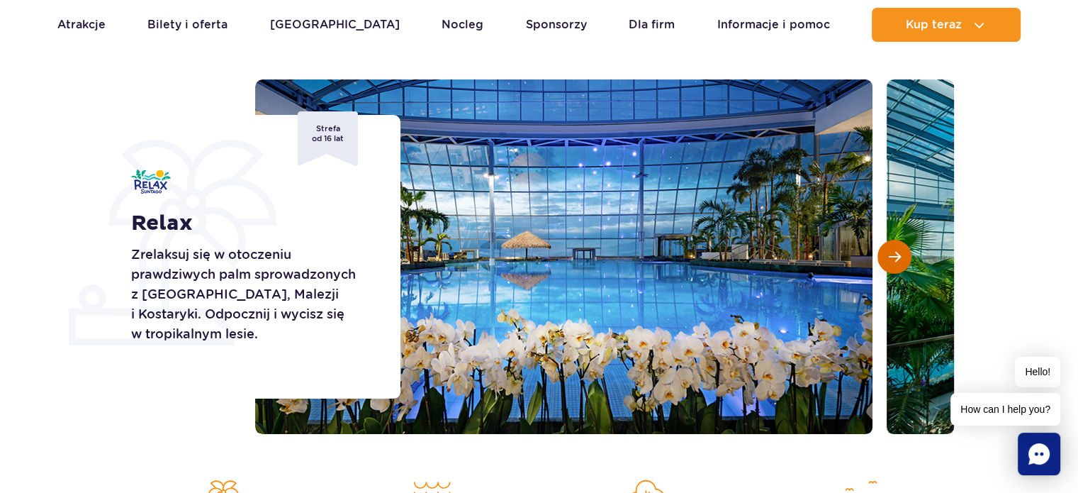
click at [898, 263] on button "Następny slajd" at bounding box center [895, 257] width 34 height 34
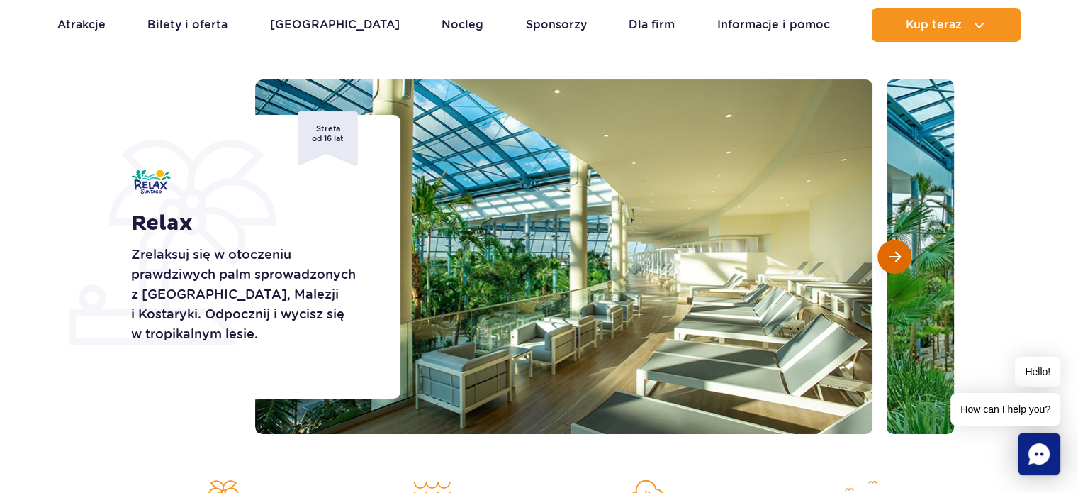
click at [898, 263] on button "Następny slajd" at bounding box center [895, 257] width 34 height 34
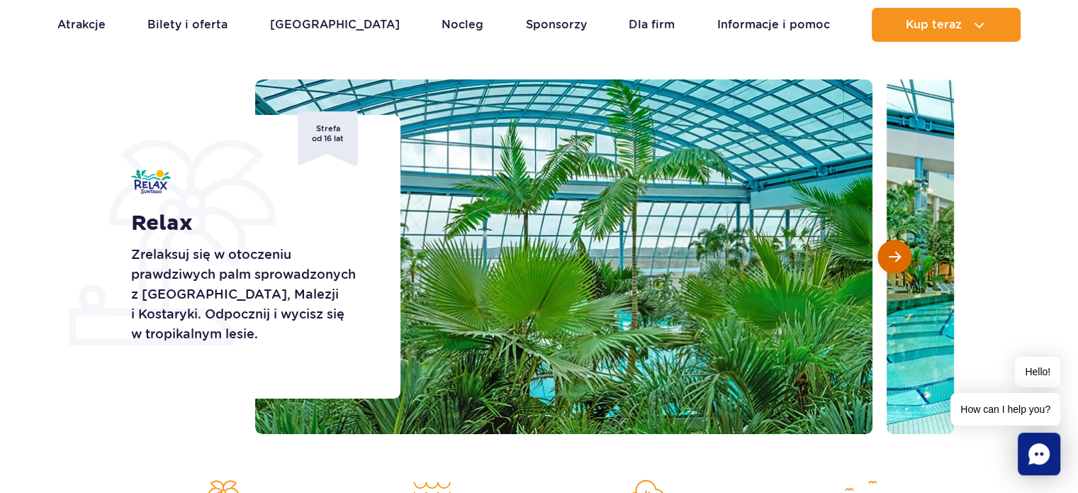
click at [898, 263] on button "Następny slajd" at bounding box center [895, 257] width 34 height 34
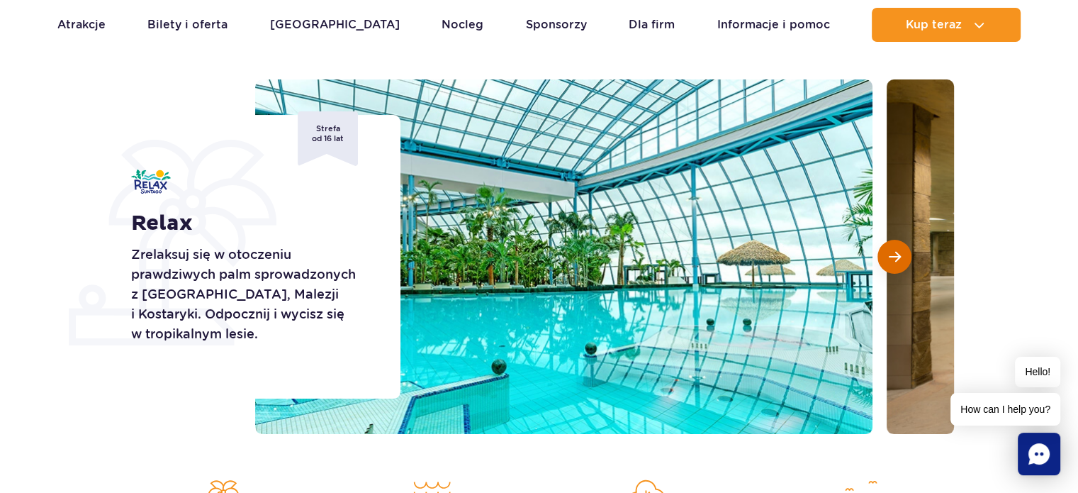
click at [898, 263] on button "Następny slajd" at bounding box center [895, 257] width 34 height 34
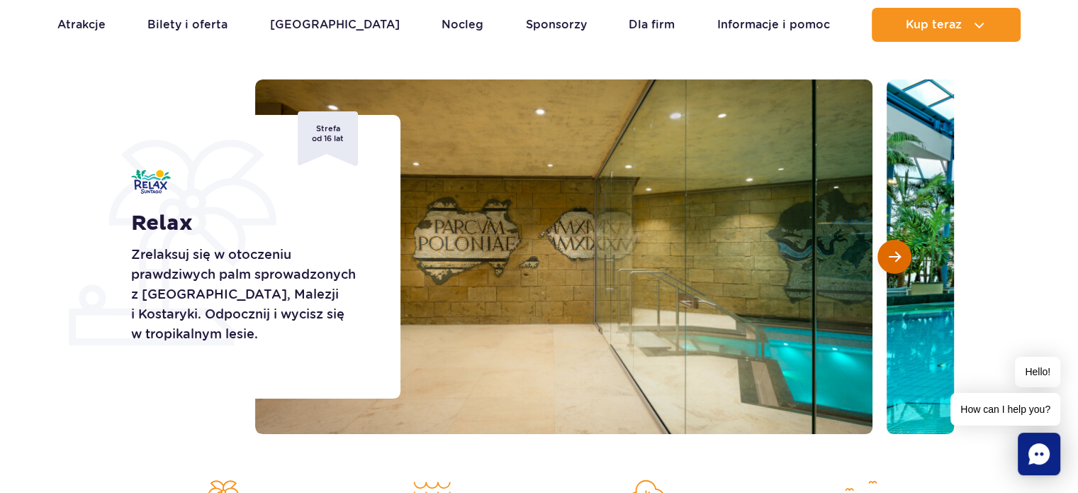
click at [898, 263] on button "Następny slajd" at bounding box center [895, 257] width 34 height 34
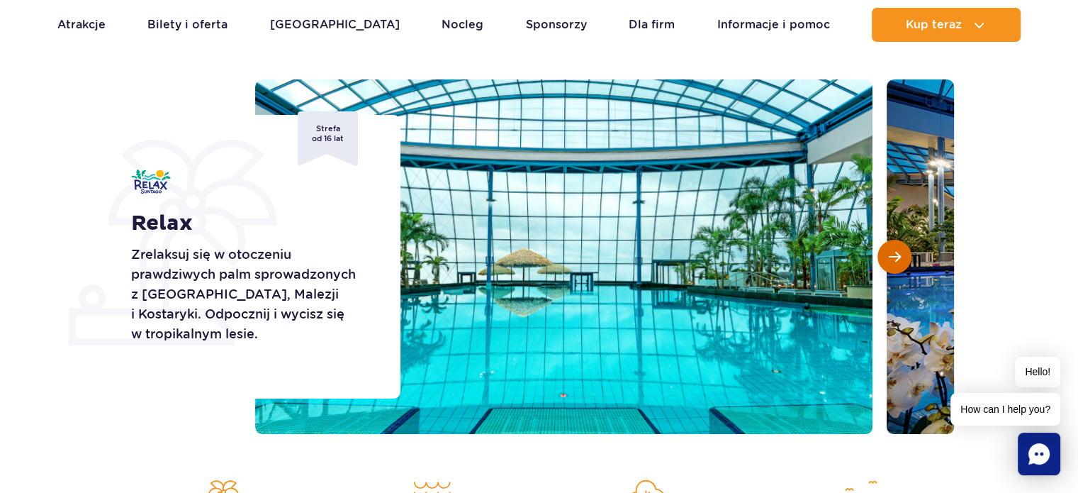
click at [898, 263] on button "Następny slajd" at bounding box center [895, 257] width 34 height 34
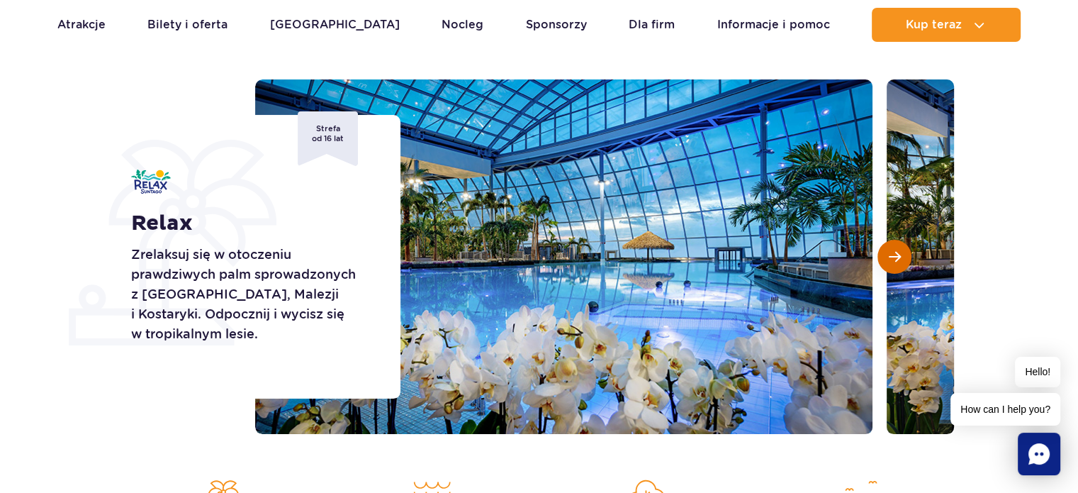
click at [898, 263] on button "Następny slajd" at bounding box center [895, 257] width 34 height 34
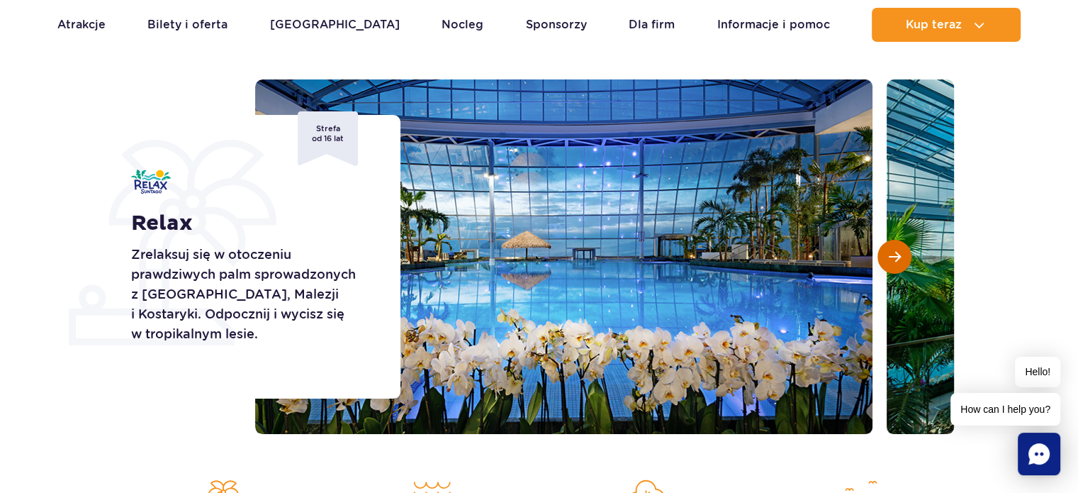
click at [898, 263] on button "Następny slajd" at bounding box center [895, 257] width 34 height 34
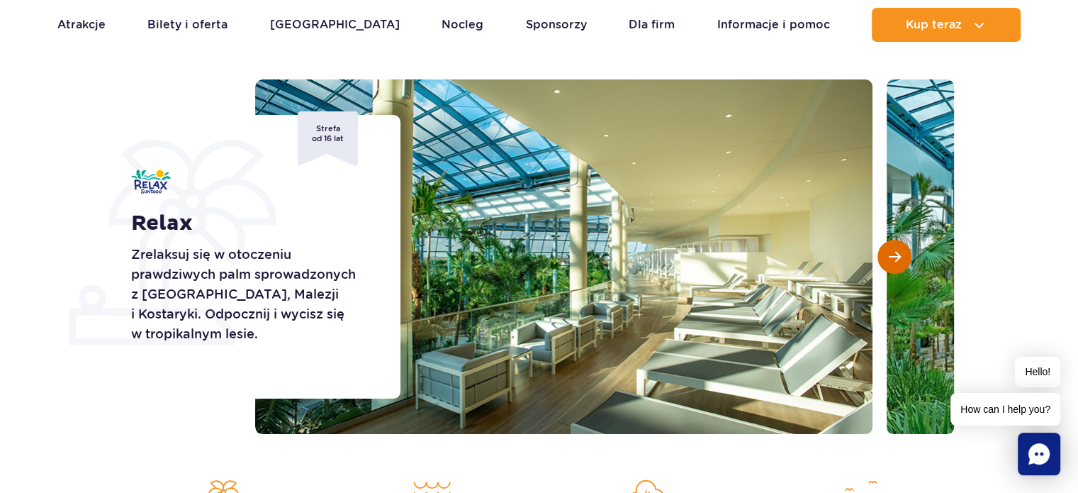
click at [898, 263] on button "Następny slajd" at bounding box center [895, 257] width 34 height 34
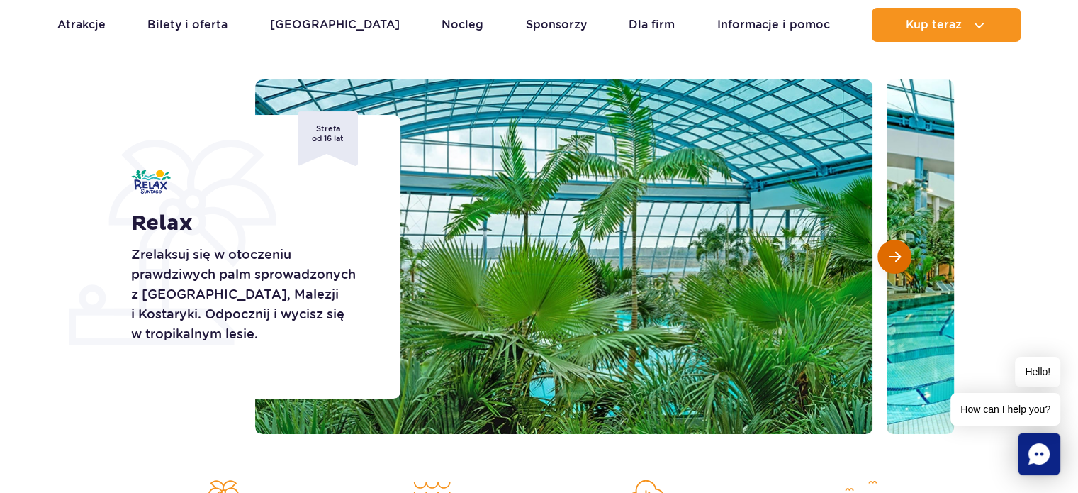
click at [898, 263] on button "Następny slajd" at bounding box center [895, 257] width 34 height 34
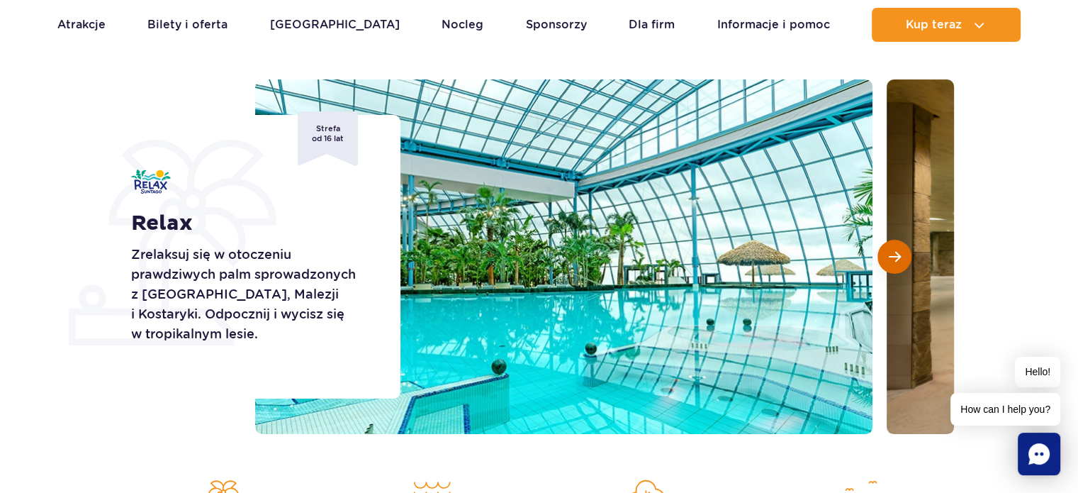
click at [898, 263] on button "Następny slajd" at bounding box center [895, 257] width 34 height 34
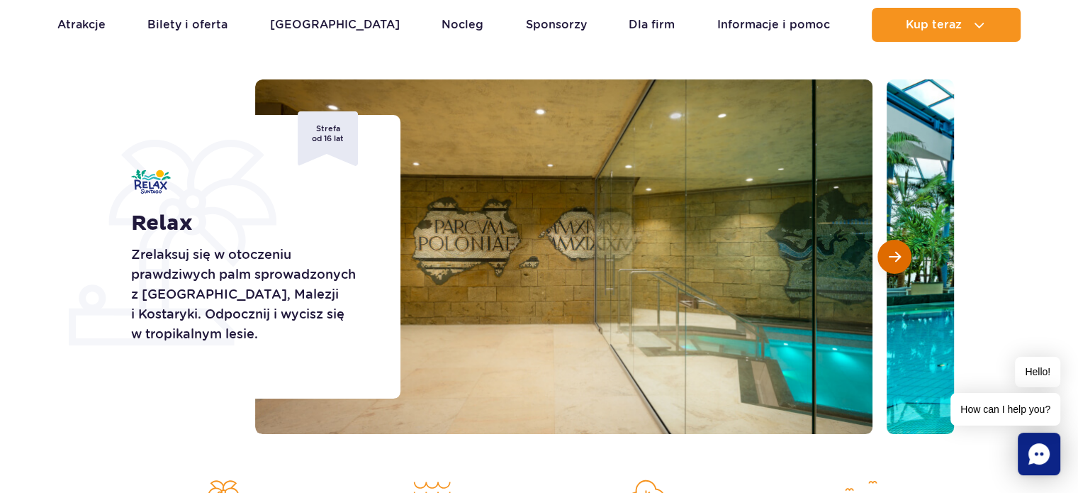
click at [898, 263] on button "Następny slajd" at bounding box center [895, 257] width 34 height 34
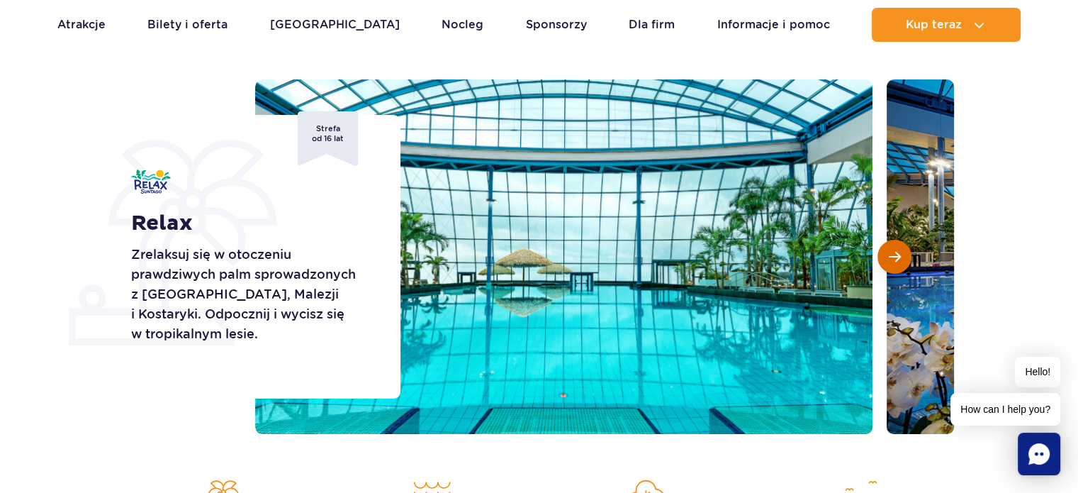
click at [898, 263] on button "Następny slajd" at bounding box center [895, 257] width 34 height 34
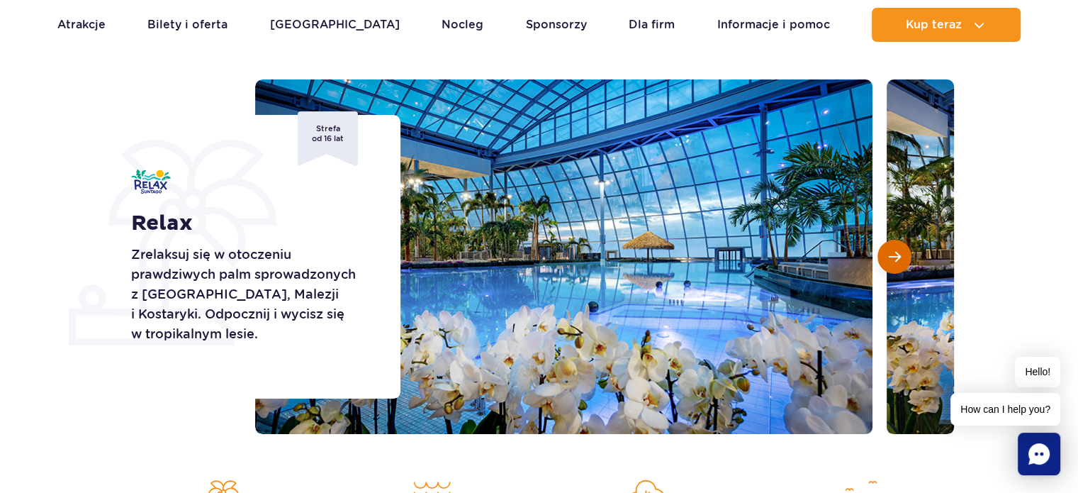
click at [898, 263] on button "Następny slajd" at bounding box center [895, 257] width 34 height 34
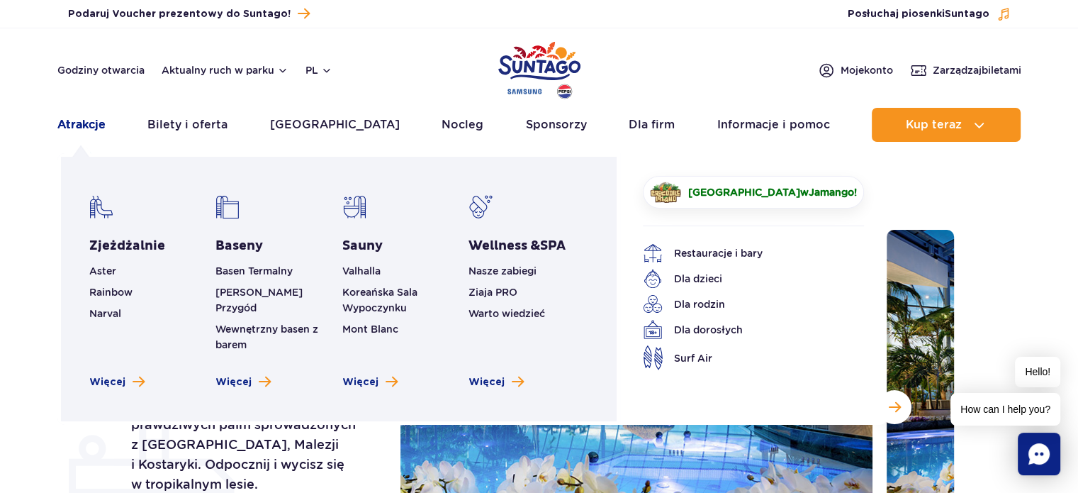
click at [81, 123] on link "Atrakcje" at bounding box center [81, 125] width 48 height 34
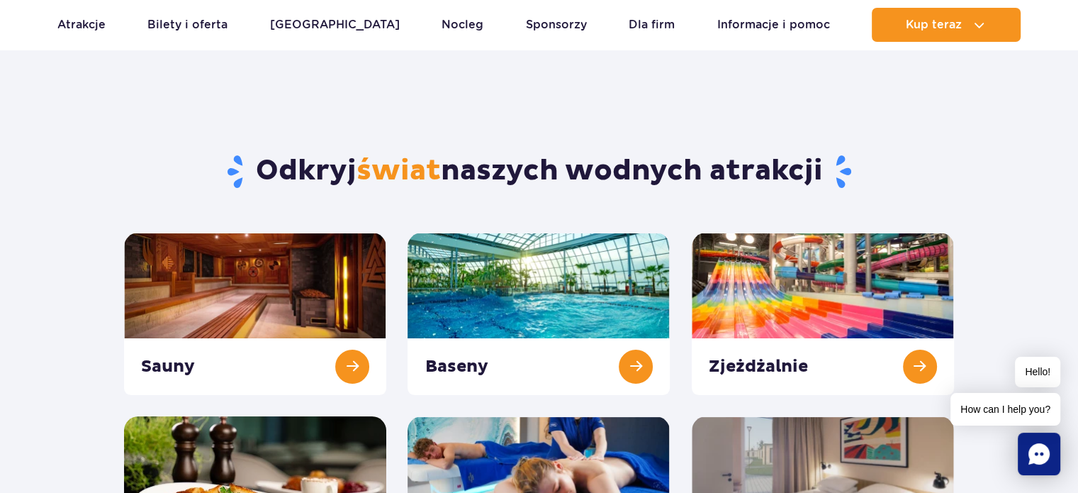
scroll to position [41, 0]
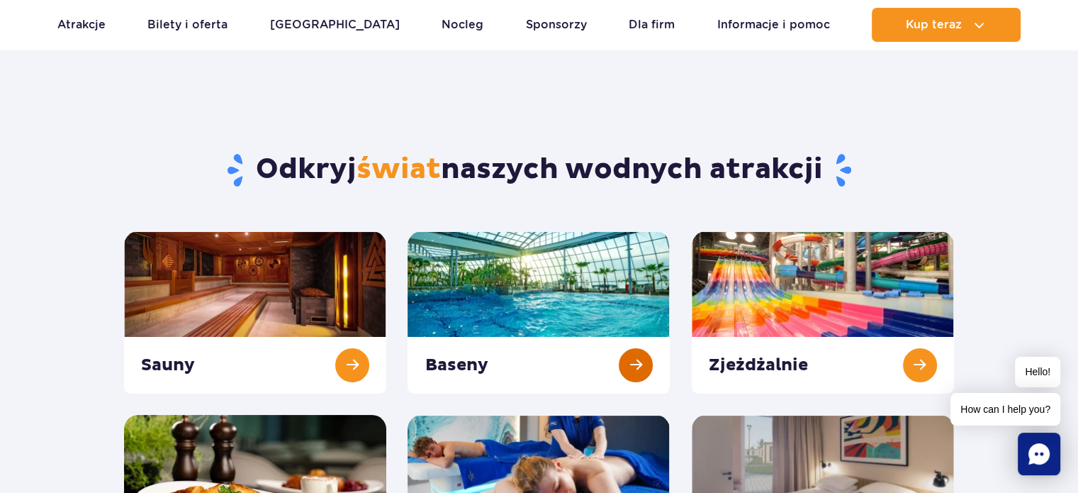
click at [627, 365] on link at bounding box center [539, 312] width 262 height 162
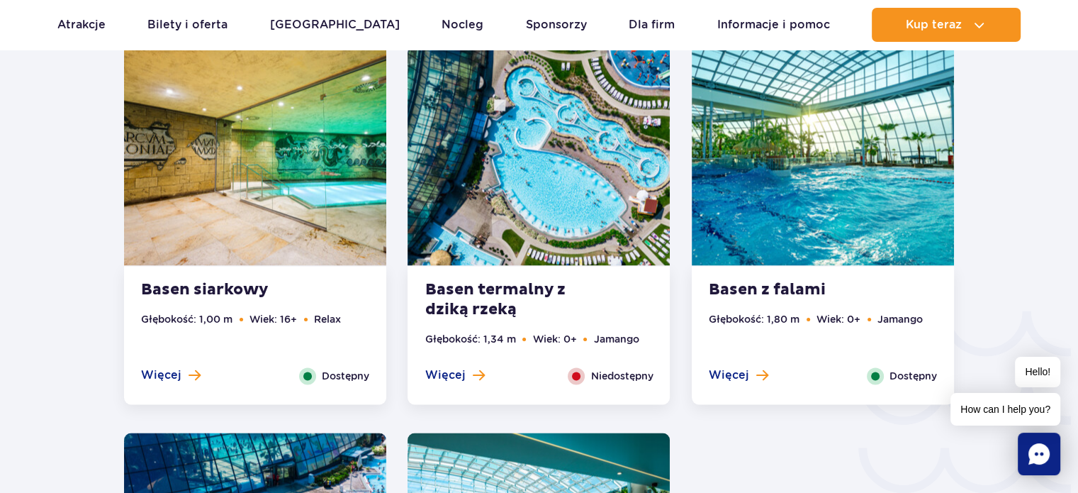
scroll to position [2134, 0]
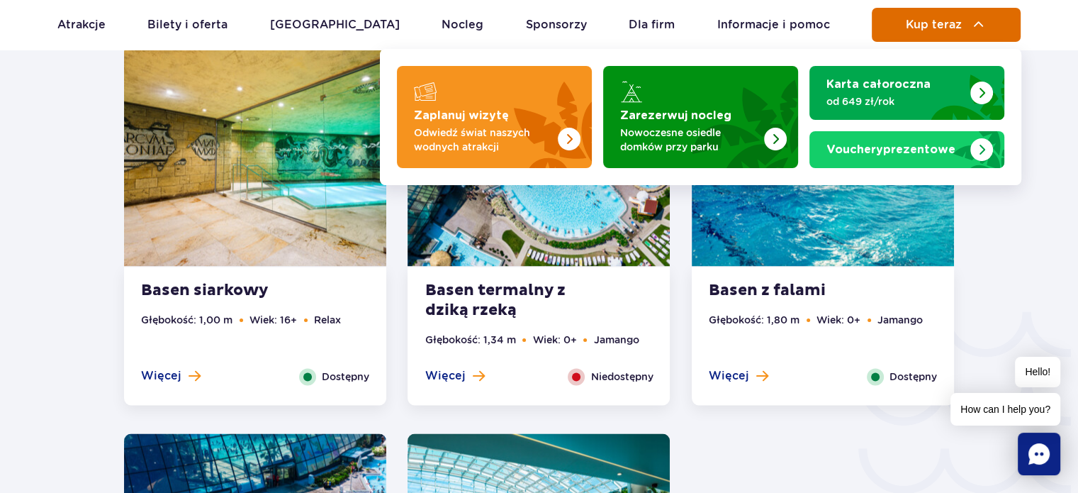
click at [975, 28] on img at bounding box center [978, 24] width 17 height 17
click at [933, 28] on span "Kup teraz" at bounding box center [934, 24] width 56 height 13
click at [978, 28] on img at bounding box center [978, 24] width 17 height 17
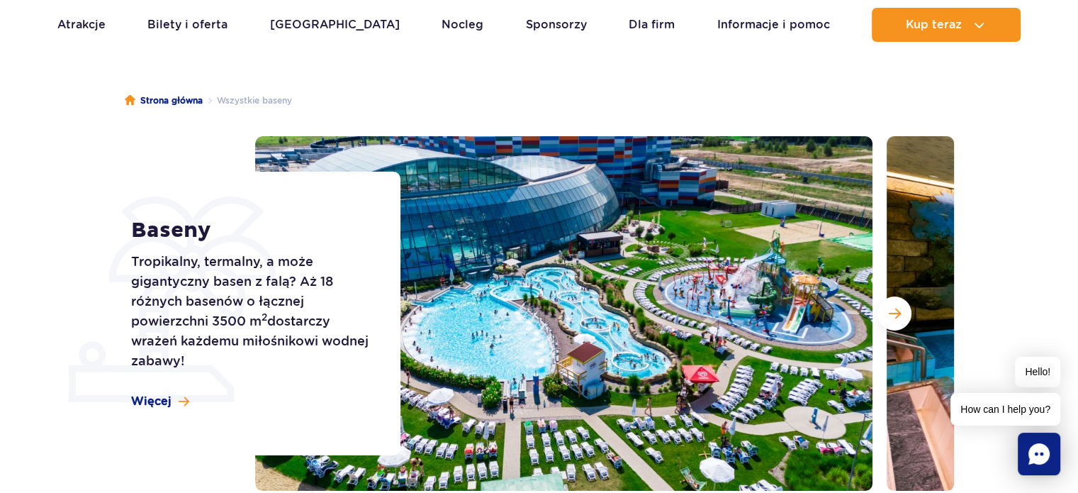
scroll to position [0, 0]
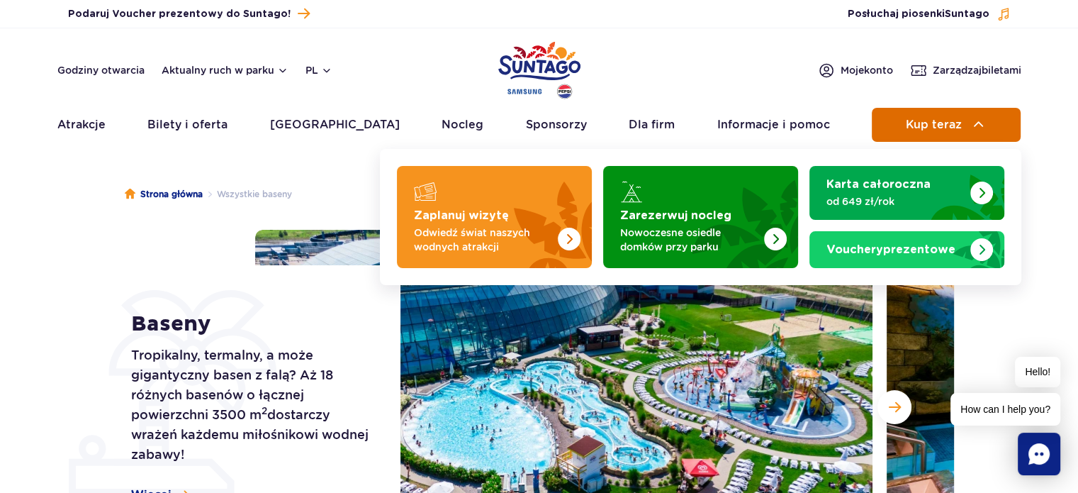
click at [960, 133] on button "Kup teraz" at bounding box center [946, 125] width 149 height 34
click at [994, 113] on button "Kup teraz" at bounding box center [946, 125] width 149 height 34
click at [902, 124] on button "Kup teraz" at bounding box center [946, 125] width 149 height 34
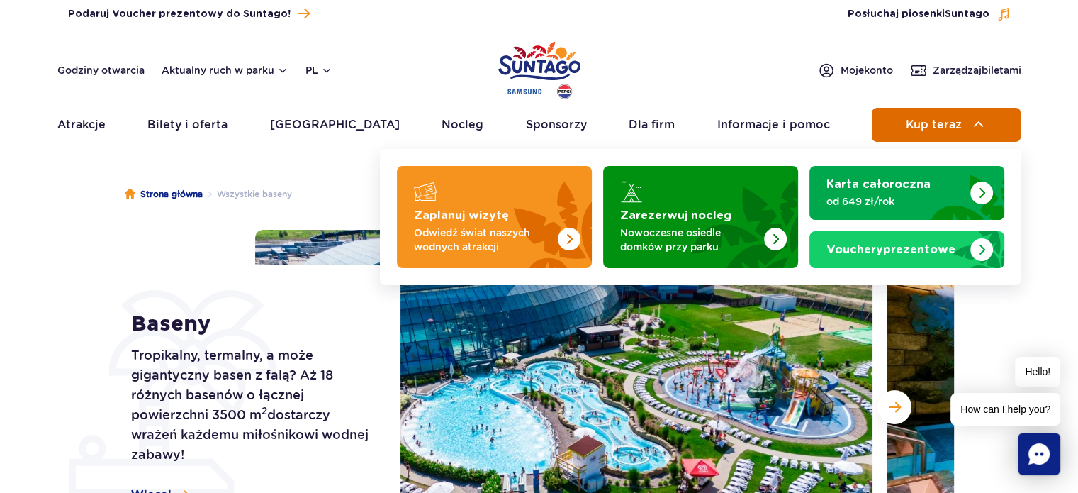
click at [902, 124] on button "Kup teraz" at bounding box center [946, 125] width 149 height 34
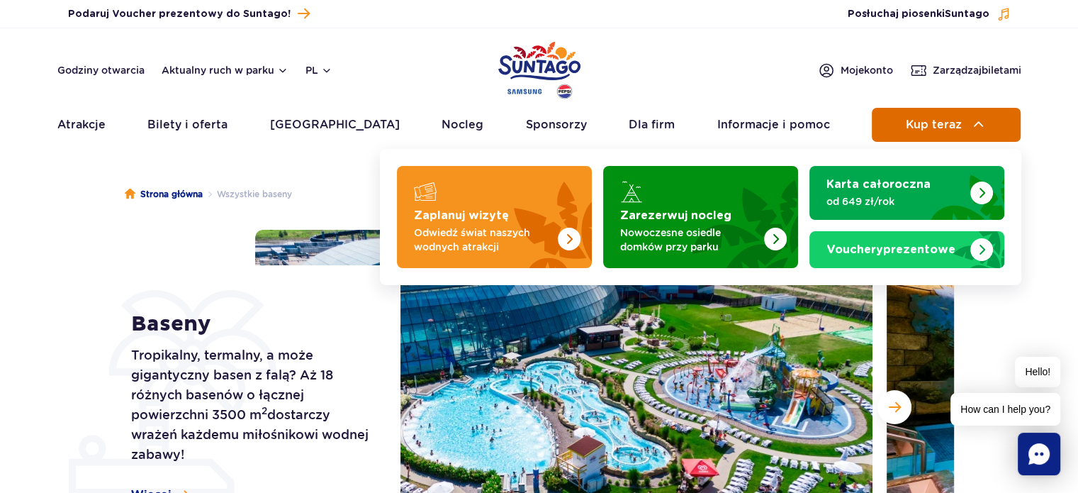
click at [902, 124] on button "Kup teraz" at bounding box center [946, 125] width 149 height 34
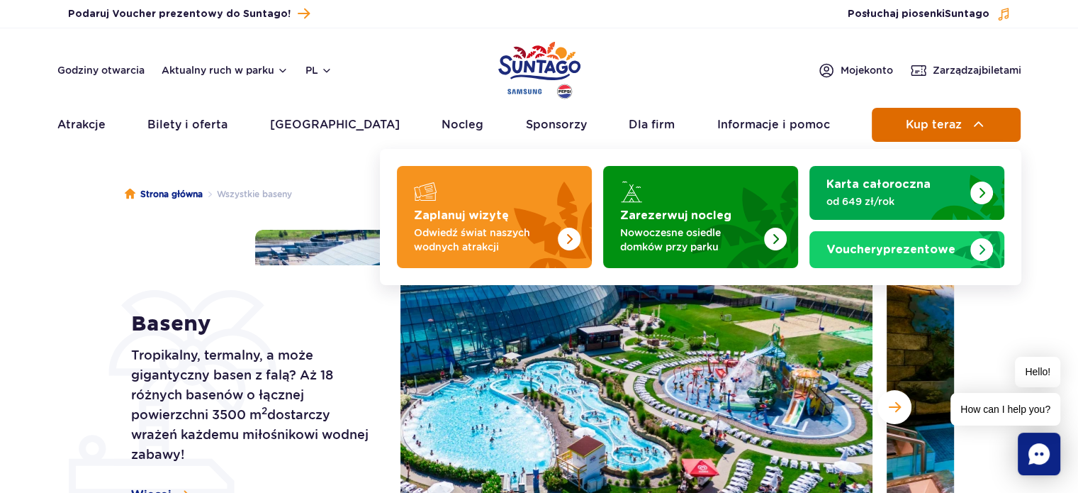
click at [902, 124] on button "Kup teraz" at bounding box center [946, 125] width 149 height 34
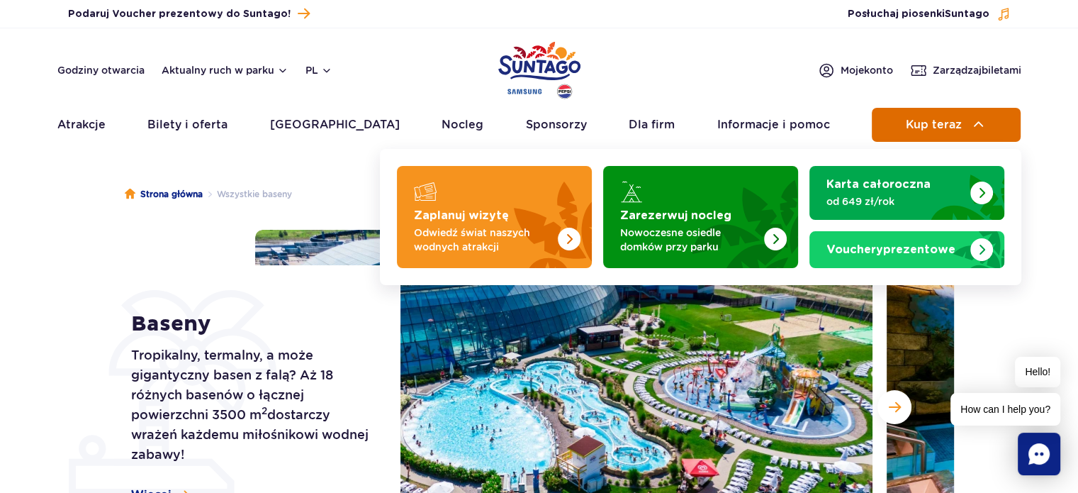
click at [902, 124] on button "Kup teraz" at bounding box center [946, 125] width 149 height 34
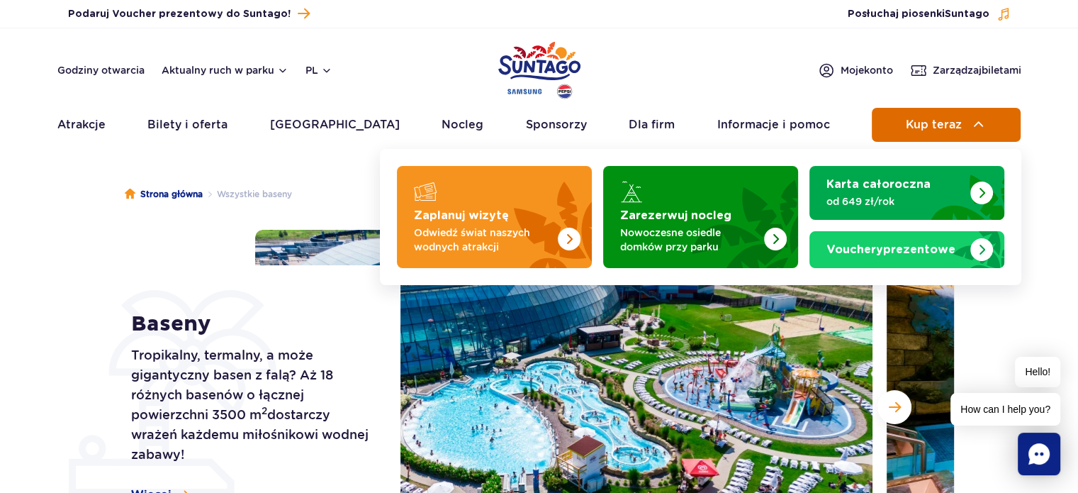
click at [902, 124] on button "Kup teraz" at bounding box center [946, 125] width 149 height 34
click at [975, 118] on img at bounding box center [978, 124] width 17 height 17
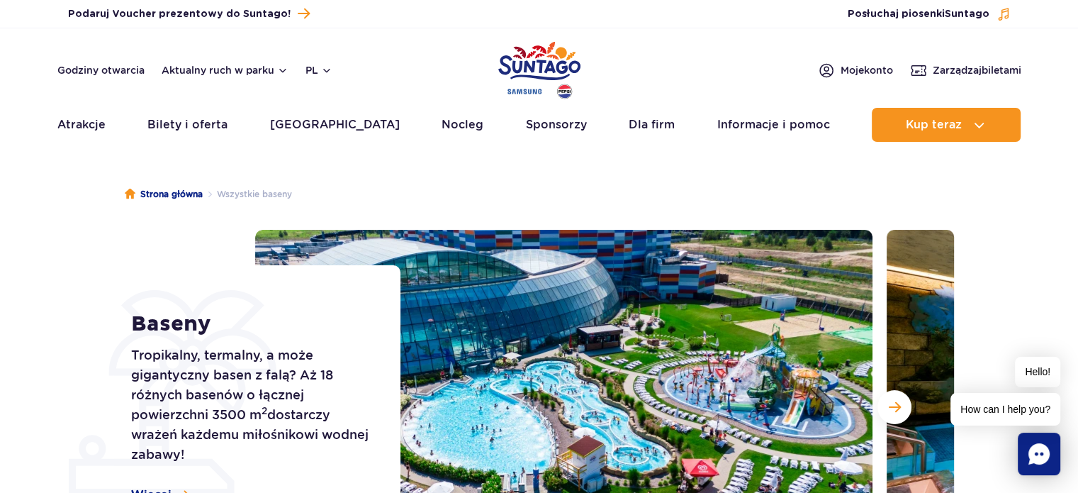
click at [633, 73] on div "Godziny otwarcia Aktualny ruch w parku pl PL EN UA Moje konto Zarządzaj biletami" at bounding box center [539, 70] width 964 height 17
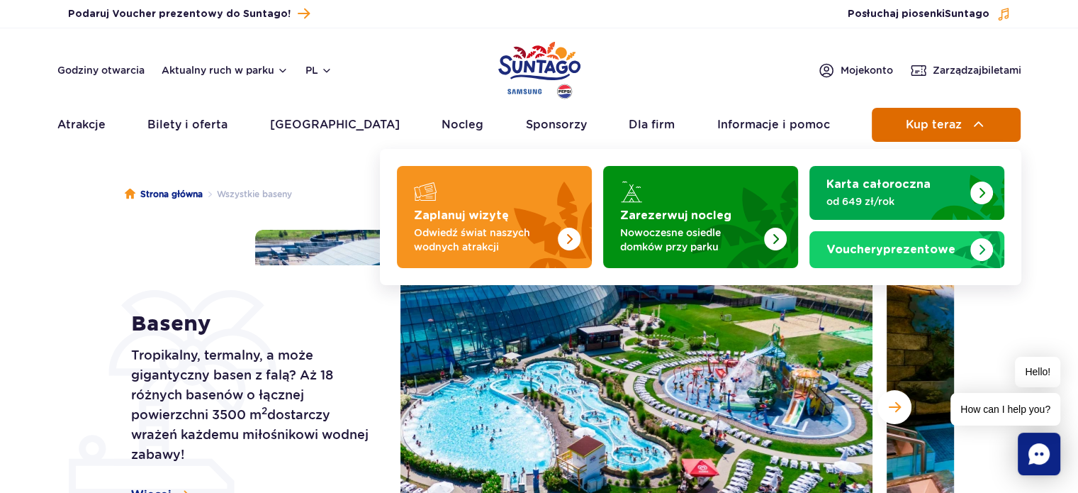
click at [990, 124] on button "Kup teraz" at bounding box center [946, 125] width 149 height 34
click at [956, 126] on span "Kup teraz" at bounding box center [934, 124] width 56 height 13
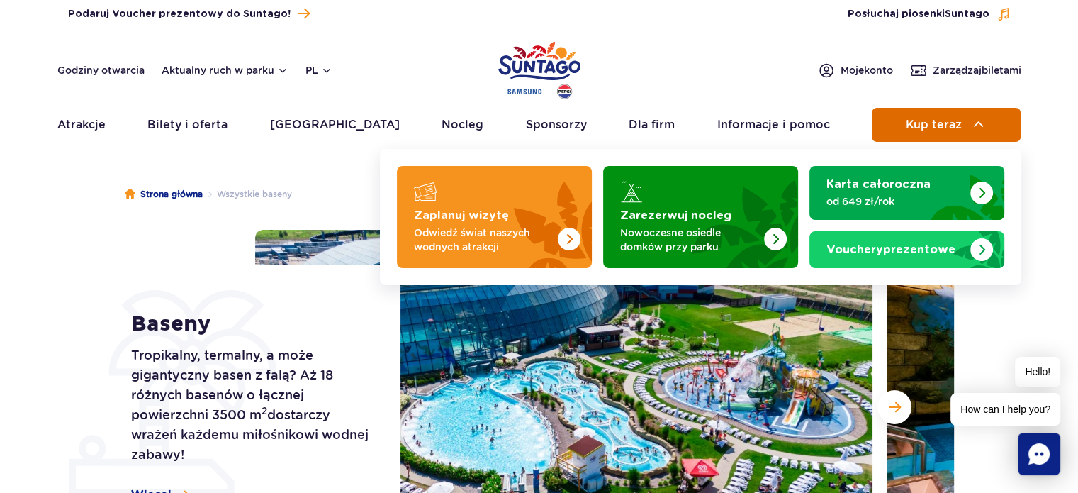
click at [956, 126] on span "Kup teraz" at bounding box center [934, 124] width 56 height 13
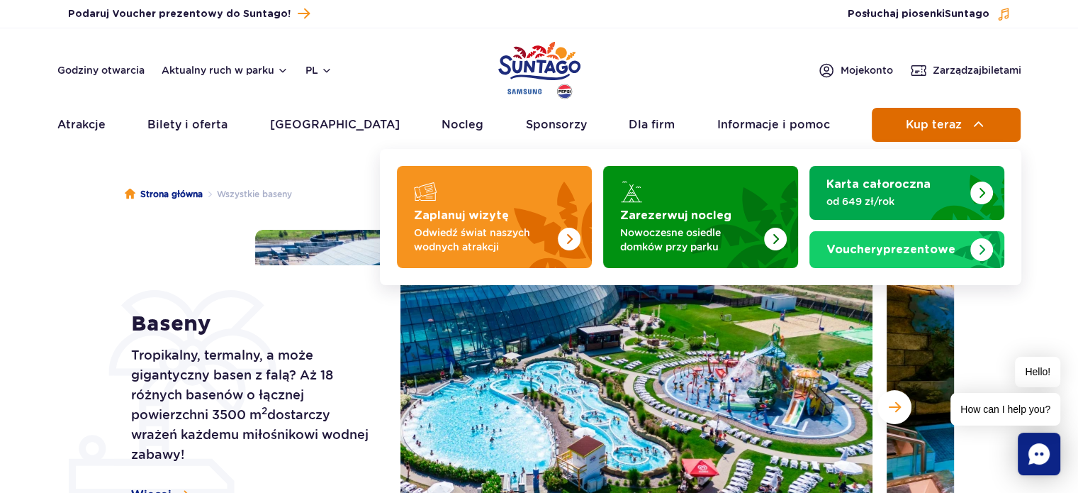
click at [956, 126] on span "Kup teraz" at bounding box center [934, 124] width 56 height 13
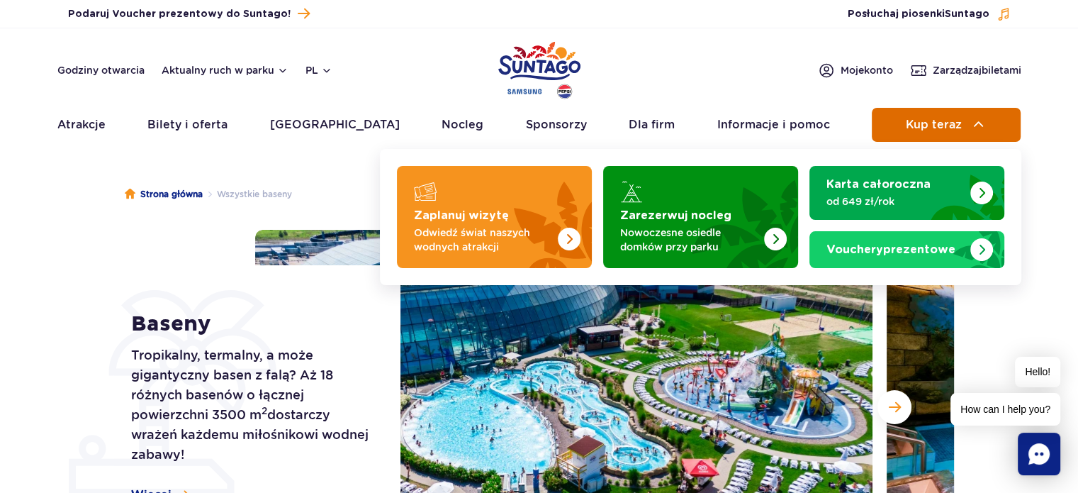
click at [956, 126] on span "Kup teraz" at bounding box center [934, 124] width 56 height 13
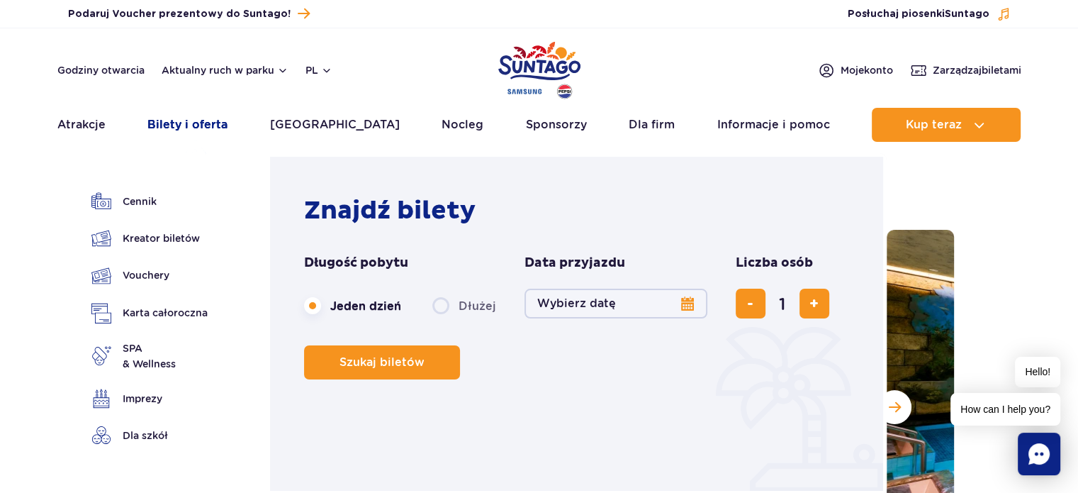
click at [177, 124] on link "Bilety i oferta" at bounding box center [187, 125] width 80 height 34
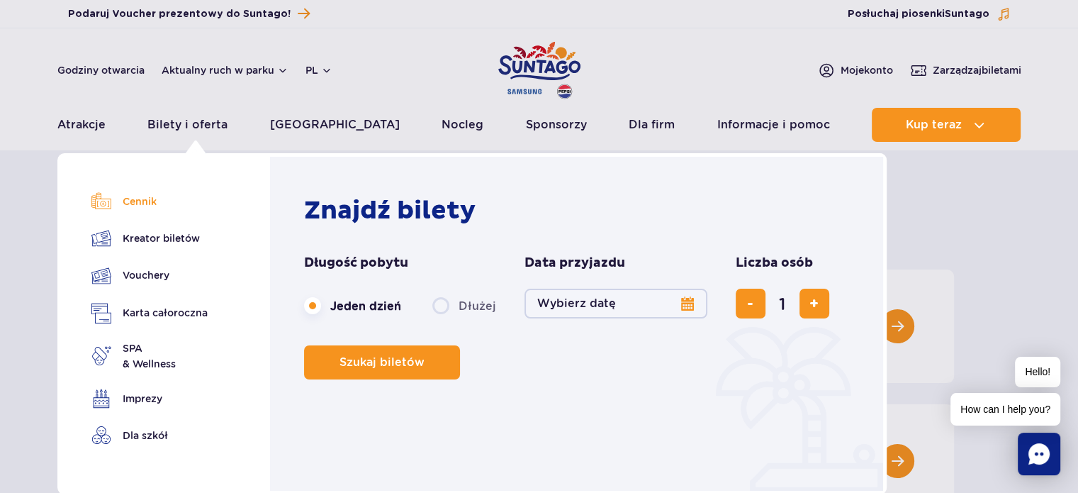
click at [142, 199] on link "Cennik" at bounding box center [149, 201] width 116 height 20
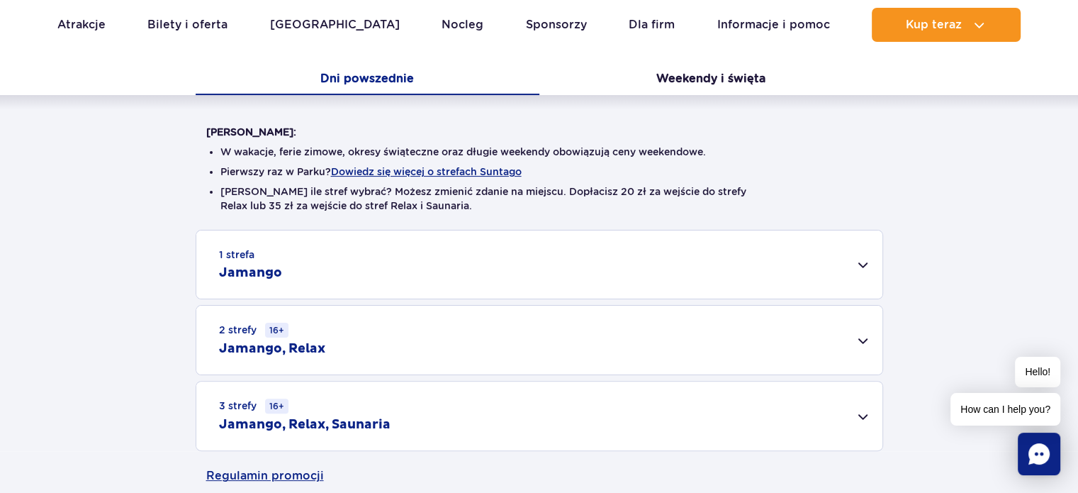
scroll to position [261, 0]
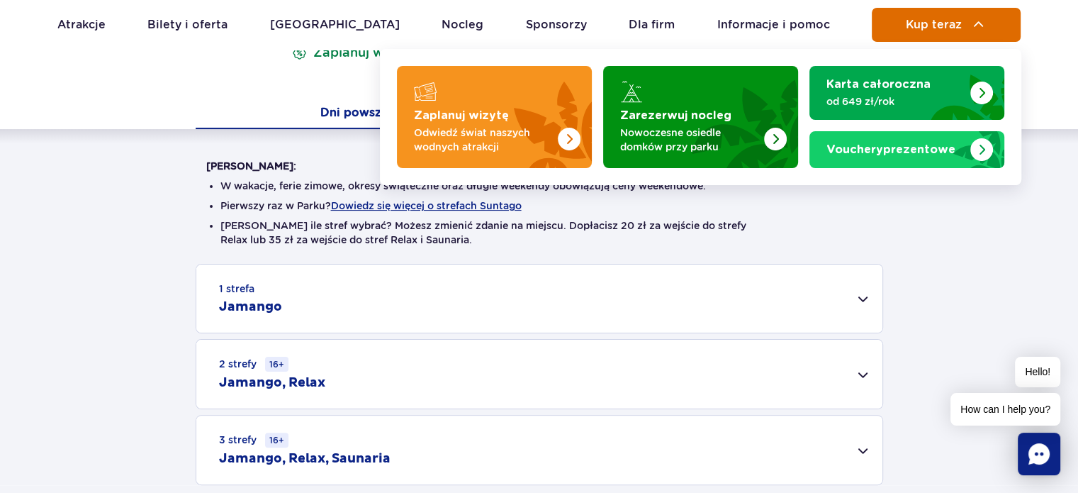
click at [983, 16] on img at bounding box center [978, 24] width 17 height 17
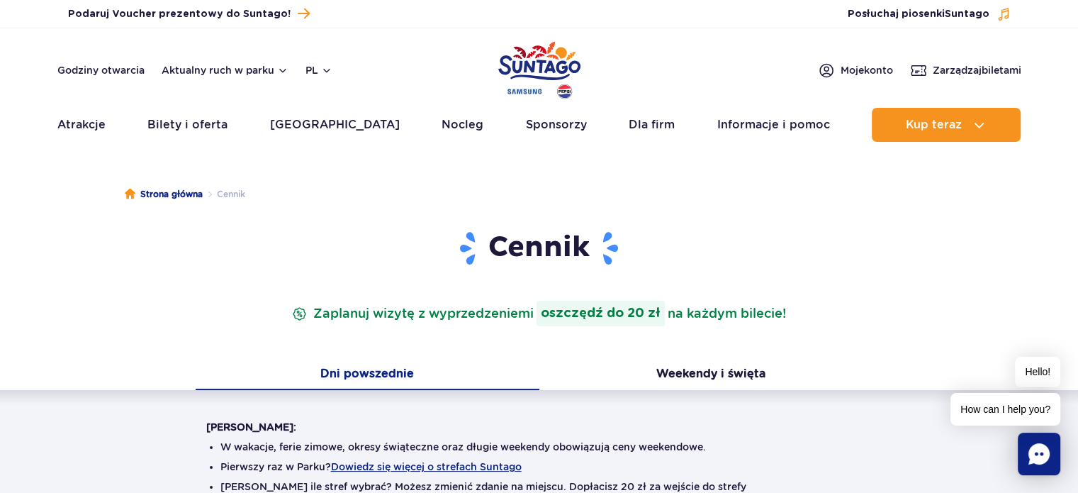
scroll to position [0, 0]
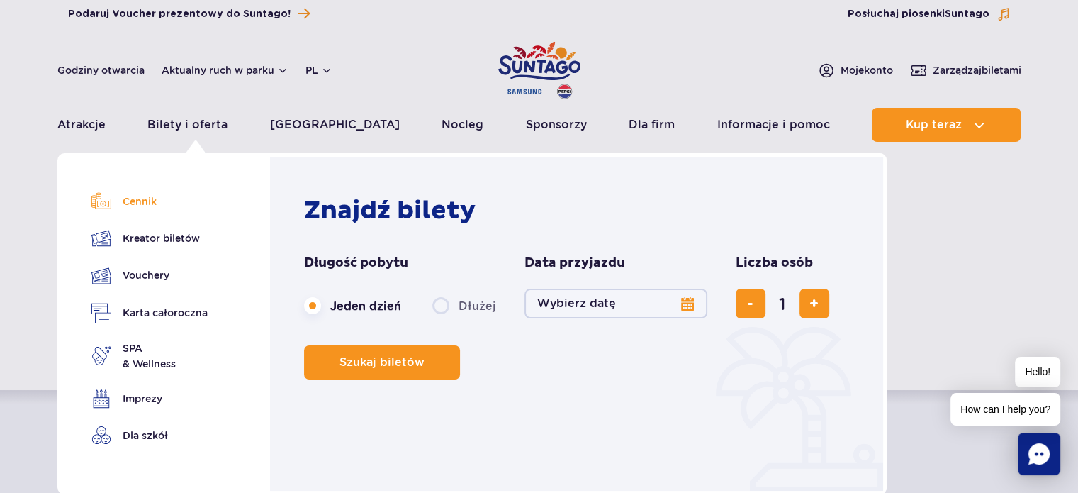
click at [145, 204] on link "Cennik" at bounding box center [149, 201] width 116 height 20
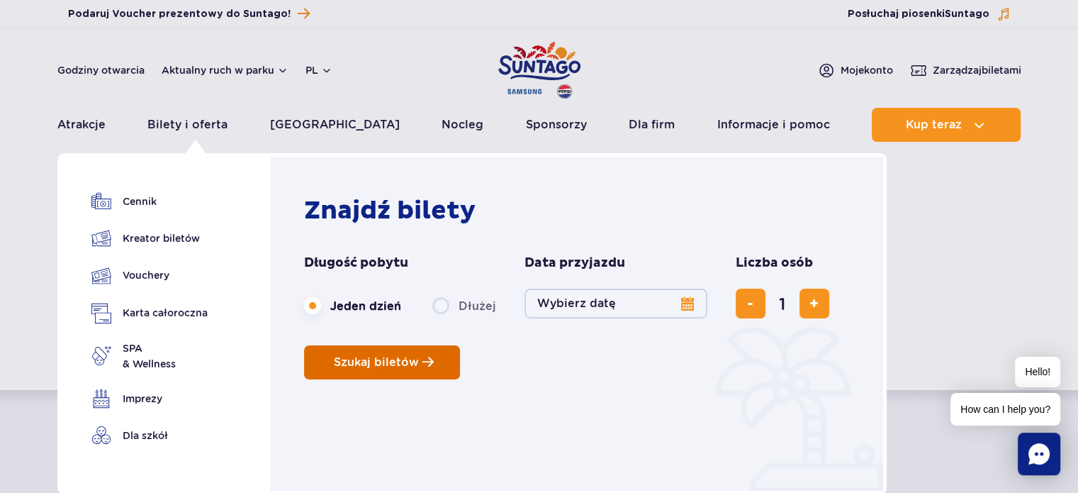
click at [393, 356] on span "Szukaj biletów" at bounding box center [376, 362] width 85 height 13
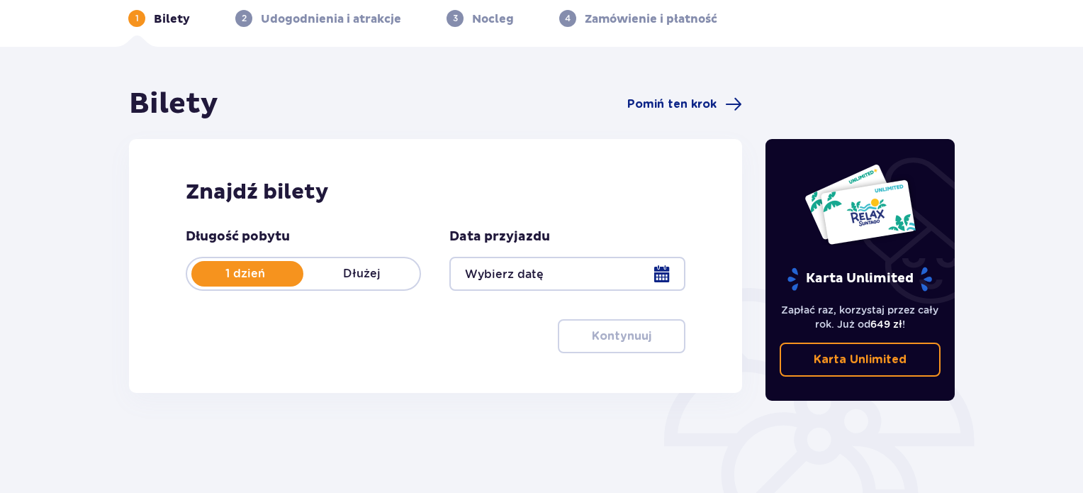
click at [651, 259] on div at bounding box center [566, 274] width 235 height 34
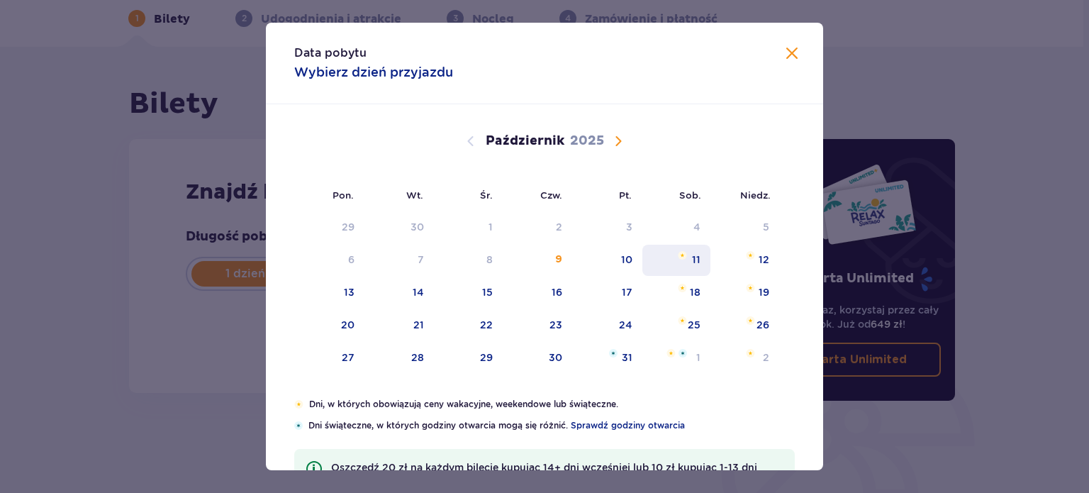
click at [683, 263] on div "11" at bounding box center [676, 260] width 69 height 31
type input "[DATE]"
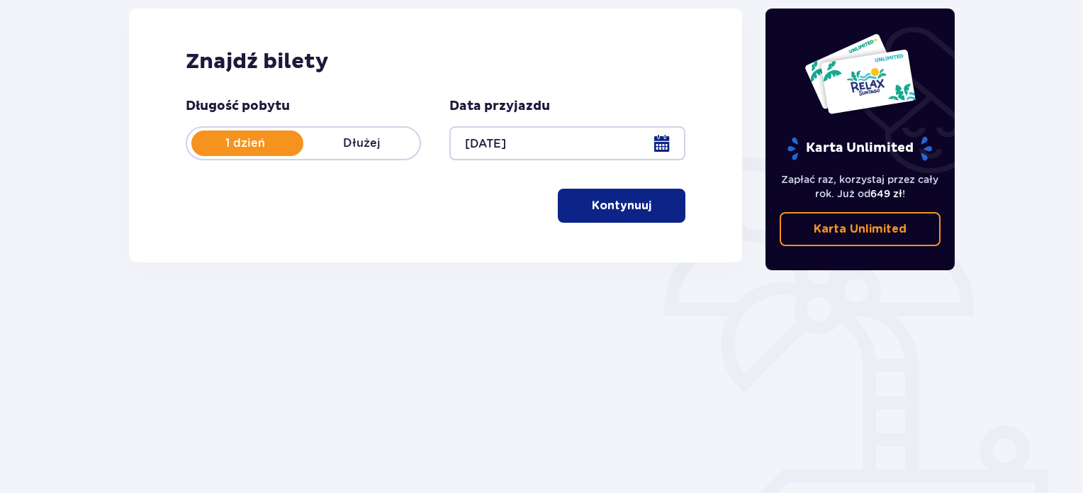
scroll to position [203, 0]
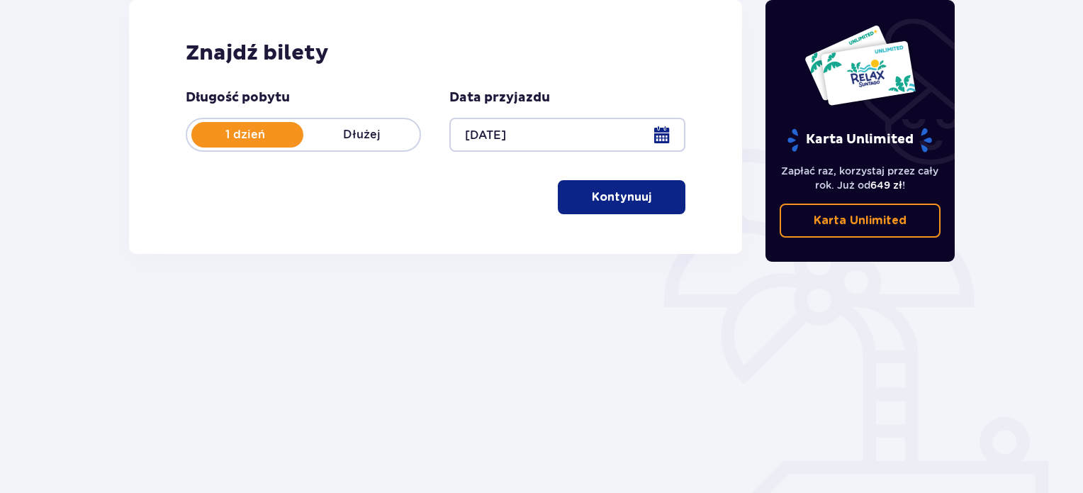
click at [610, 201] on p "Kontynuuj" at bounding box center [622, 197] width 60 height 16
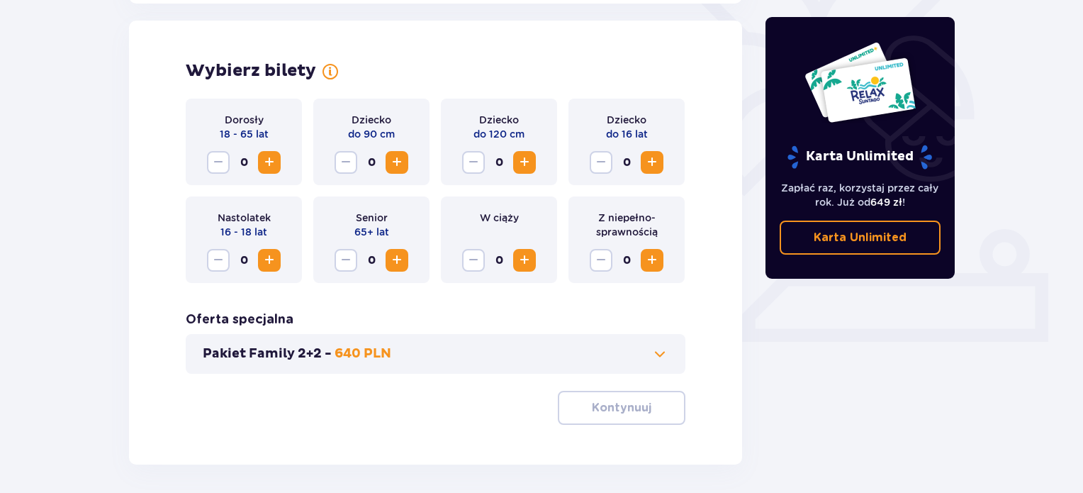
scroll to position [394, 0]
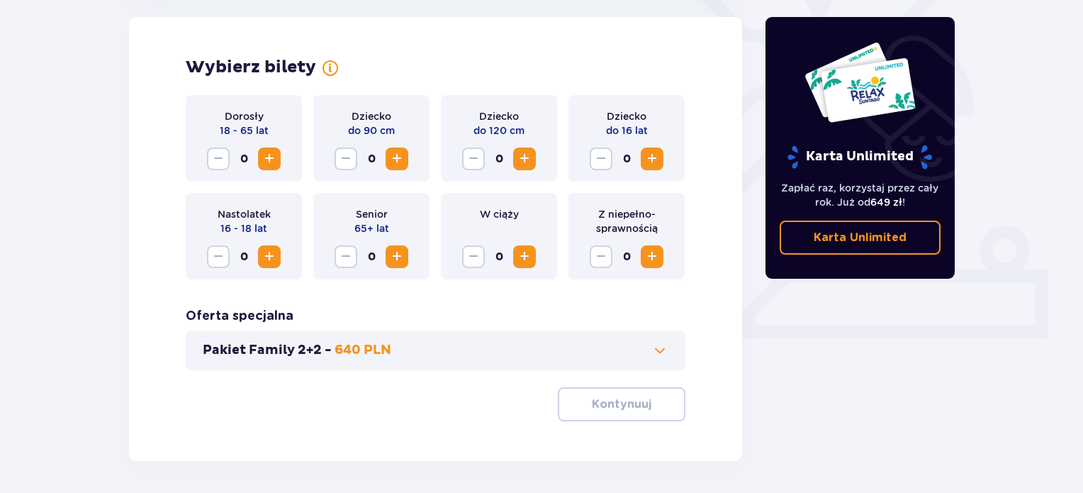
click at [267, 161] on span "Zwiększ" at bounding box center [269, 158] width 17 height 17
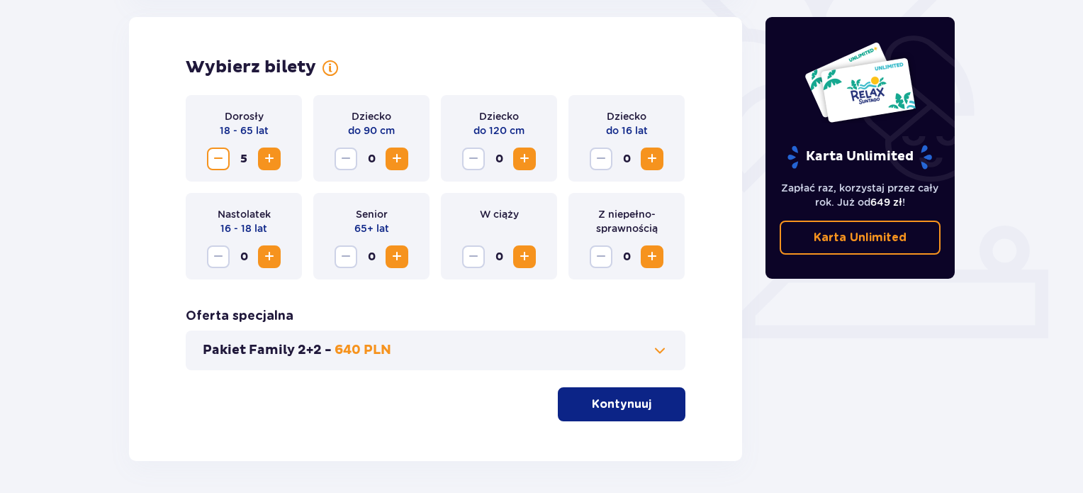
click at [267, 161] on span "Zwiększ" at bounding box center [269, 158] width 17 height 17
click at [220, 158] on span "Zmniejsz" at bounding box center [218, 158] width 17 height 17
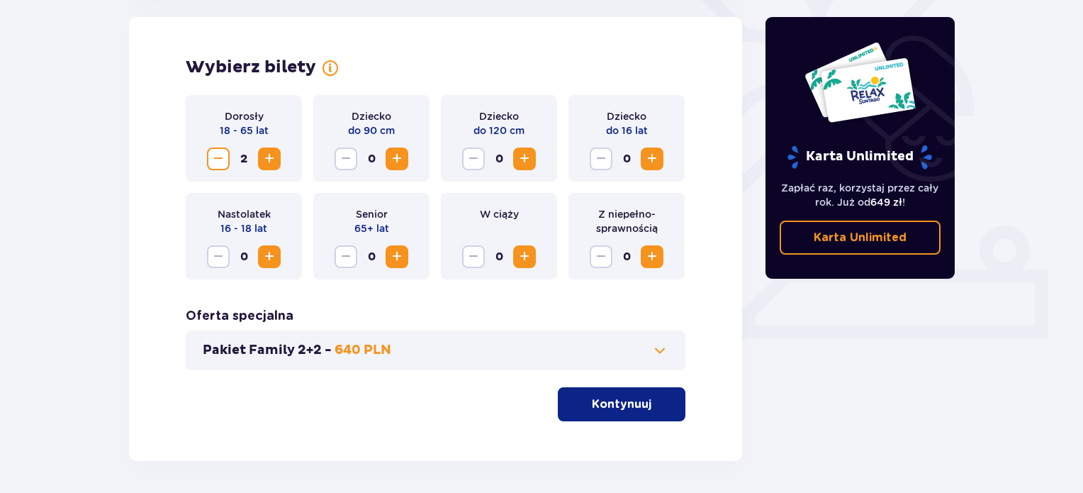
click at [220, 158] on span "Zmniejsz" at bounding box center [218, 158] width 17 height 17
click at [662, 347] on span at bounding box center [659, 350] width 17 height 17
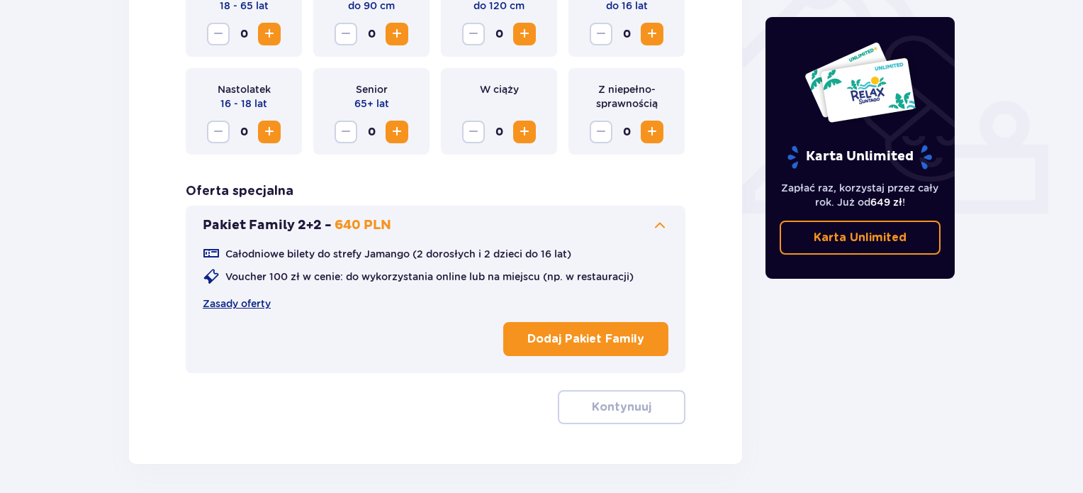
scroll to position [523, 0]
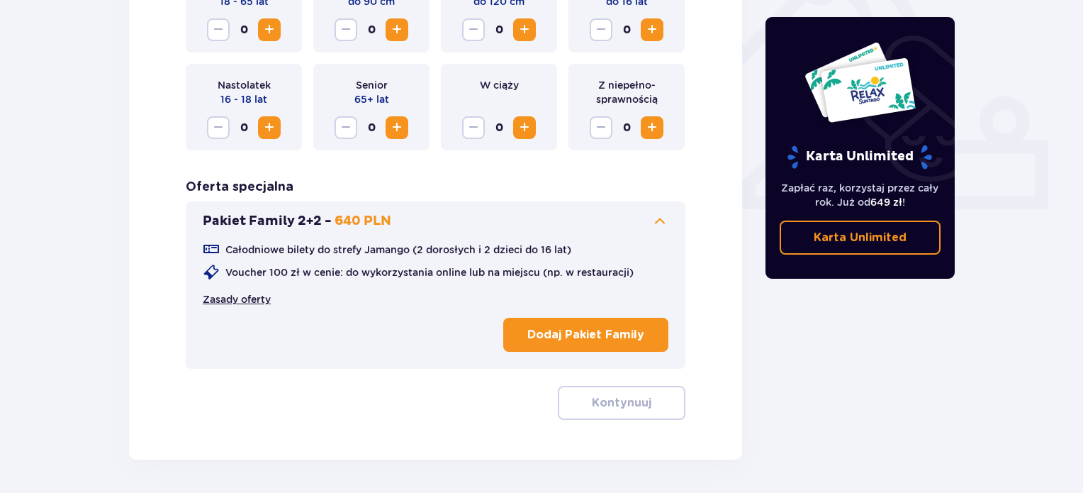
click at [269, 301] on link "Zasady oferty" at bounding box center [237, 299] width 68 height 14
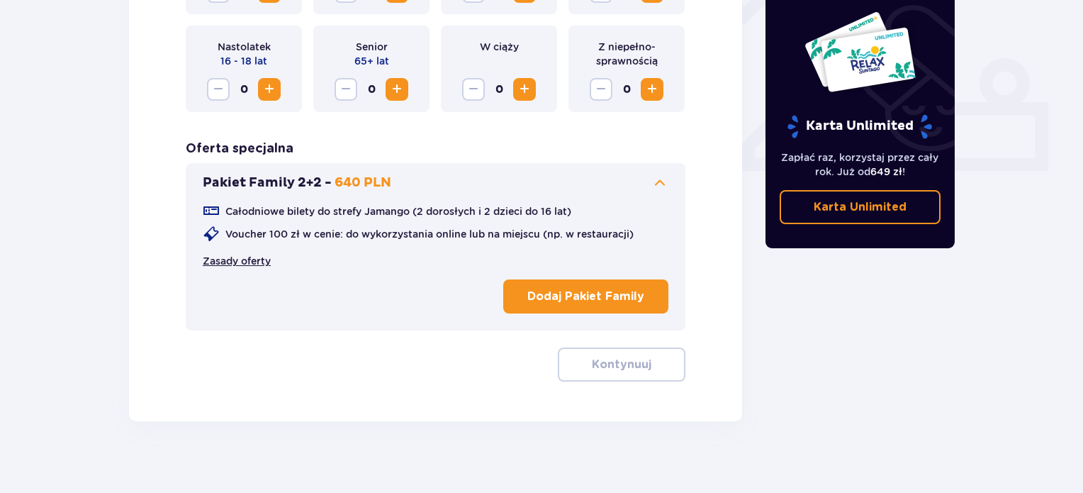
scroll to position [570, 0]
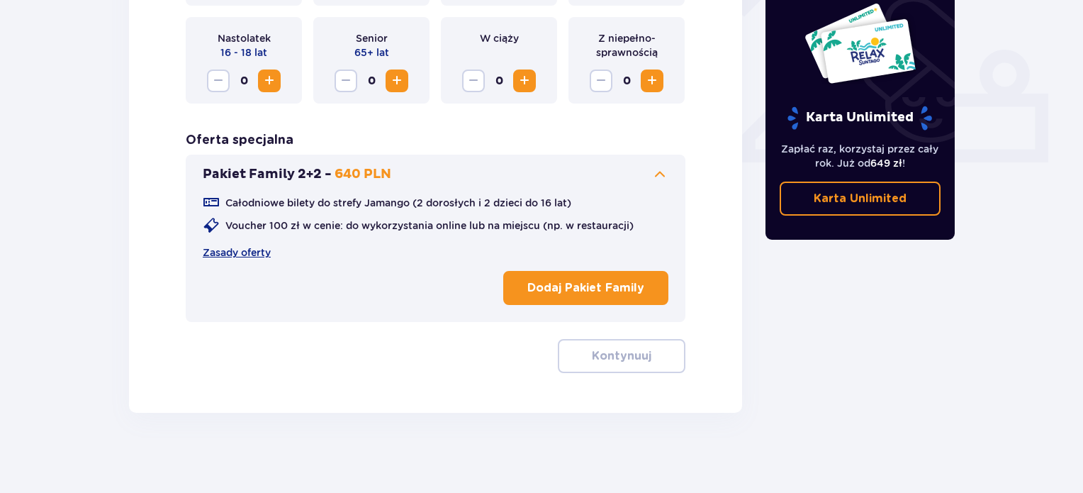
click at [658, 167] on span at bounding box center [659, 174] width 17 height 17
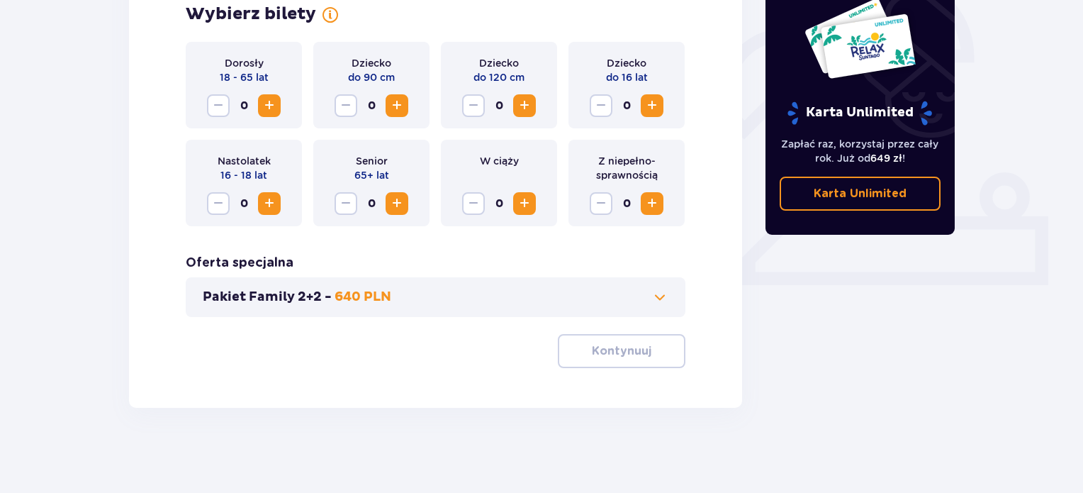
click at [649, 291] on button "Pakiet Family 2+2 - 640 PLN" at bounding box center [436, 297] width 466 height 17
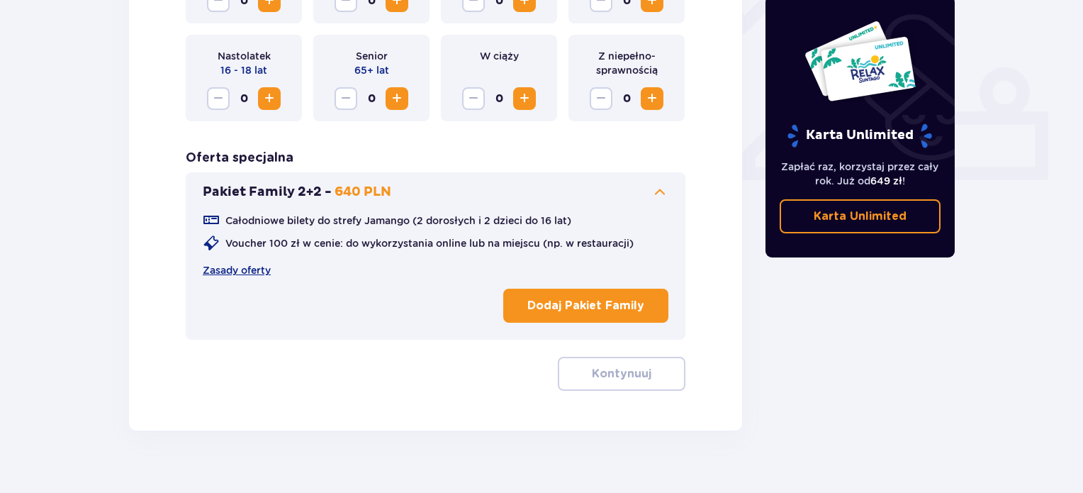
scroll to position [552, 0]
click at [666, 191] on span at bounding box center [659, 192] width 17 height 17
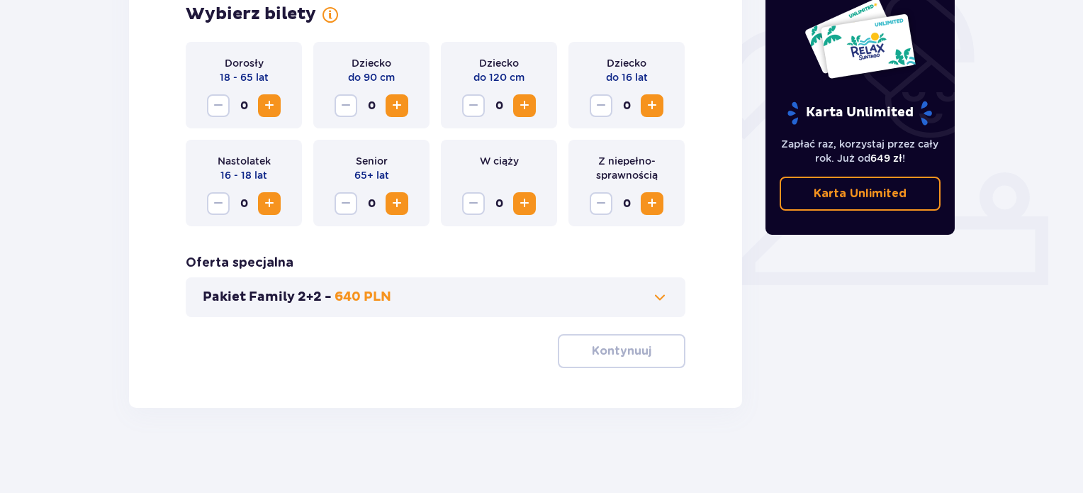
click at [664, 291] on span at bounding box center [659, 297] width 17 height 17
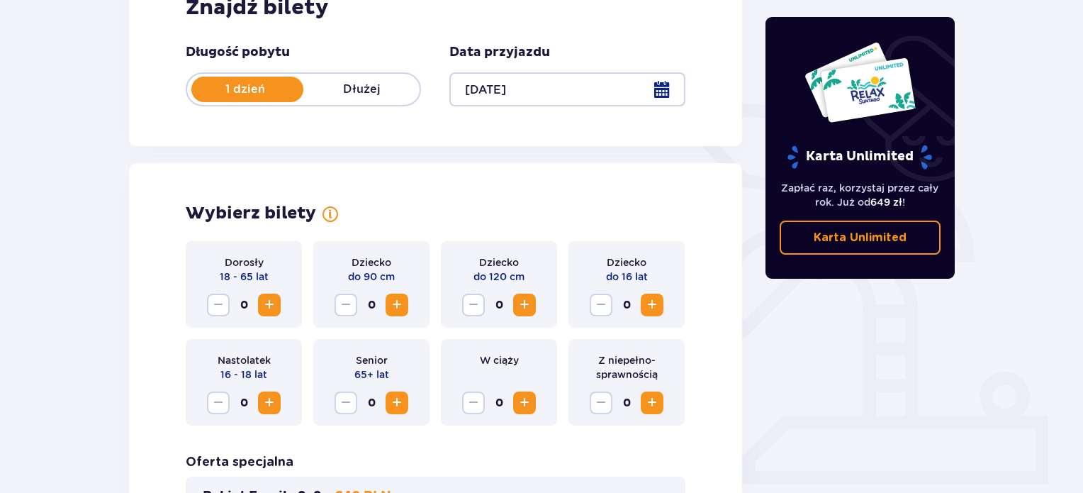
scroll to position [247, 0]
